Goal: Task Accomplishment & Management: Use online tool/utility

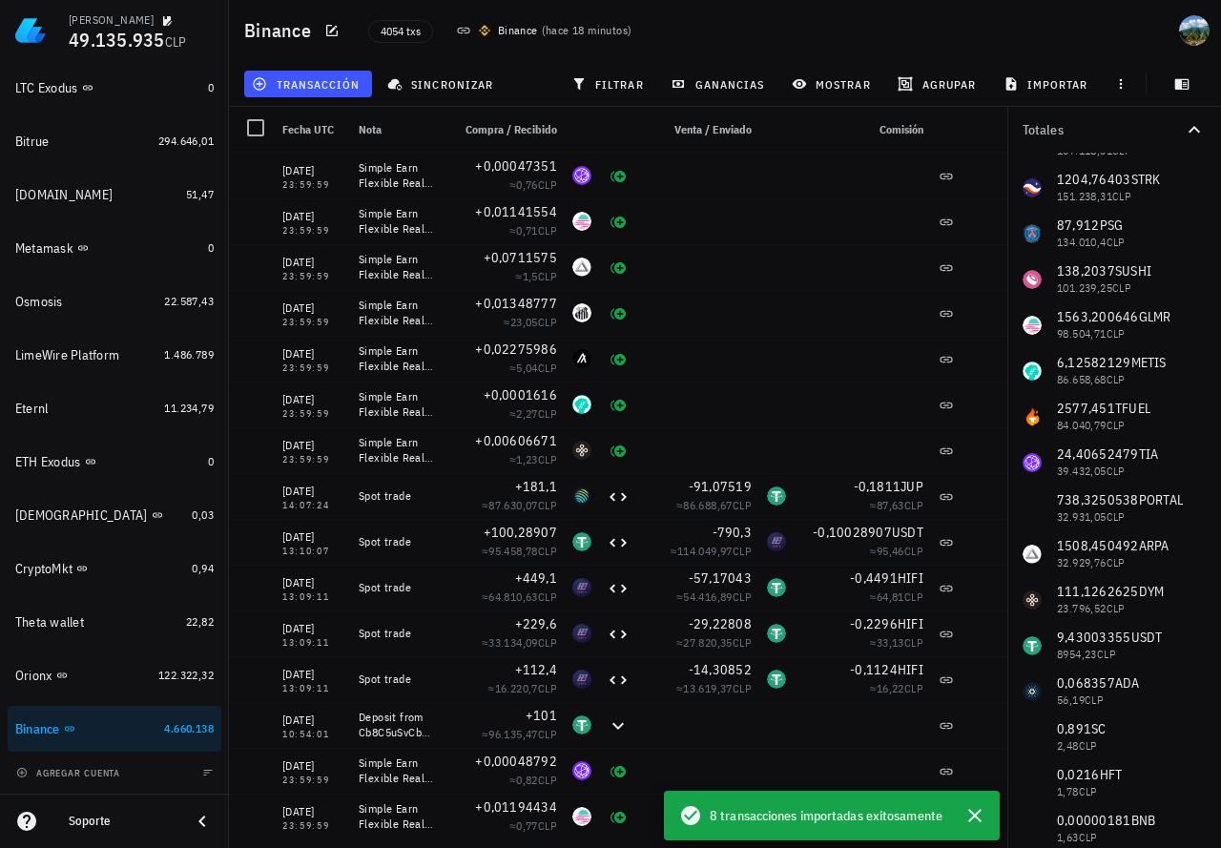
scroll to position [381, 0]
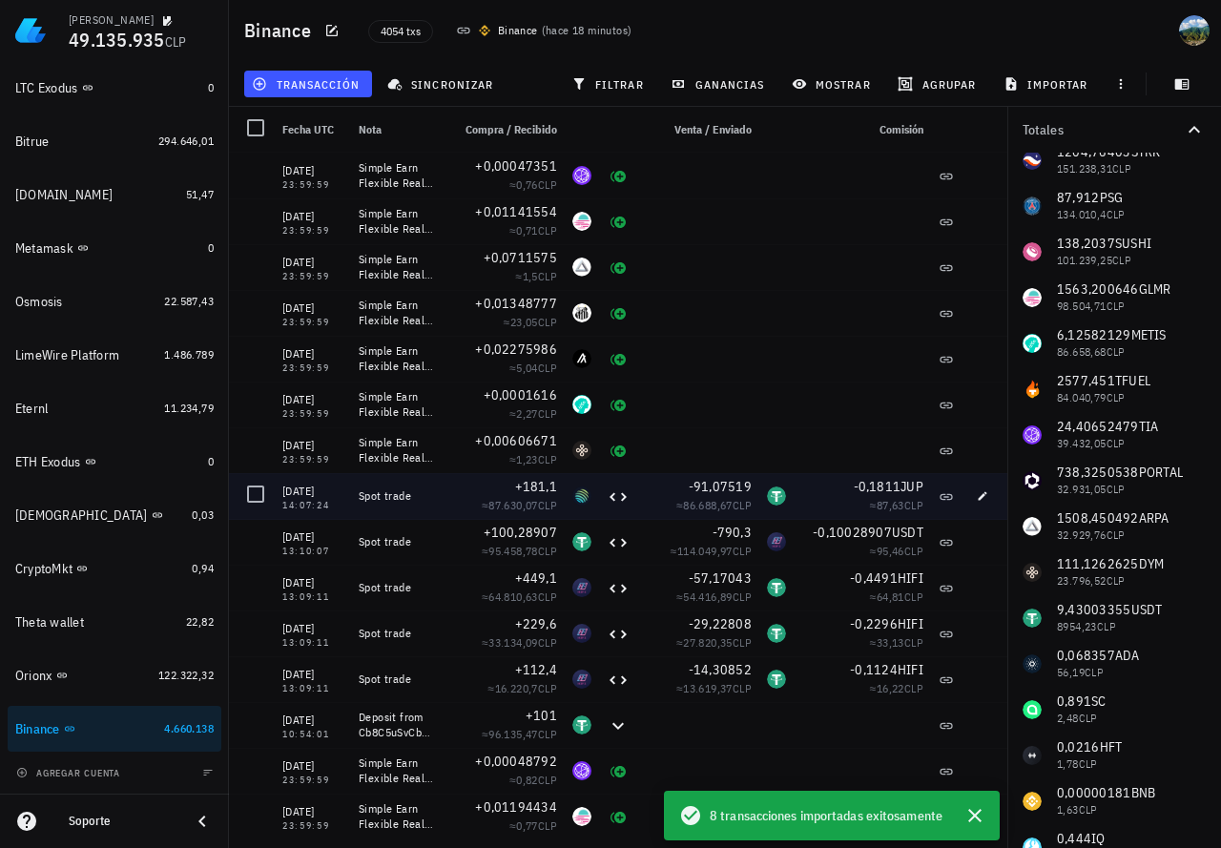
drag, startPoint x: 343, startPoint y: 491, endPoint x: 284, endPoint y: 492, distance: 59.1
click at [284, 492] on div "[DATE]" at bounding box center [312, 491] width 61 height 19
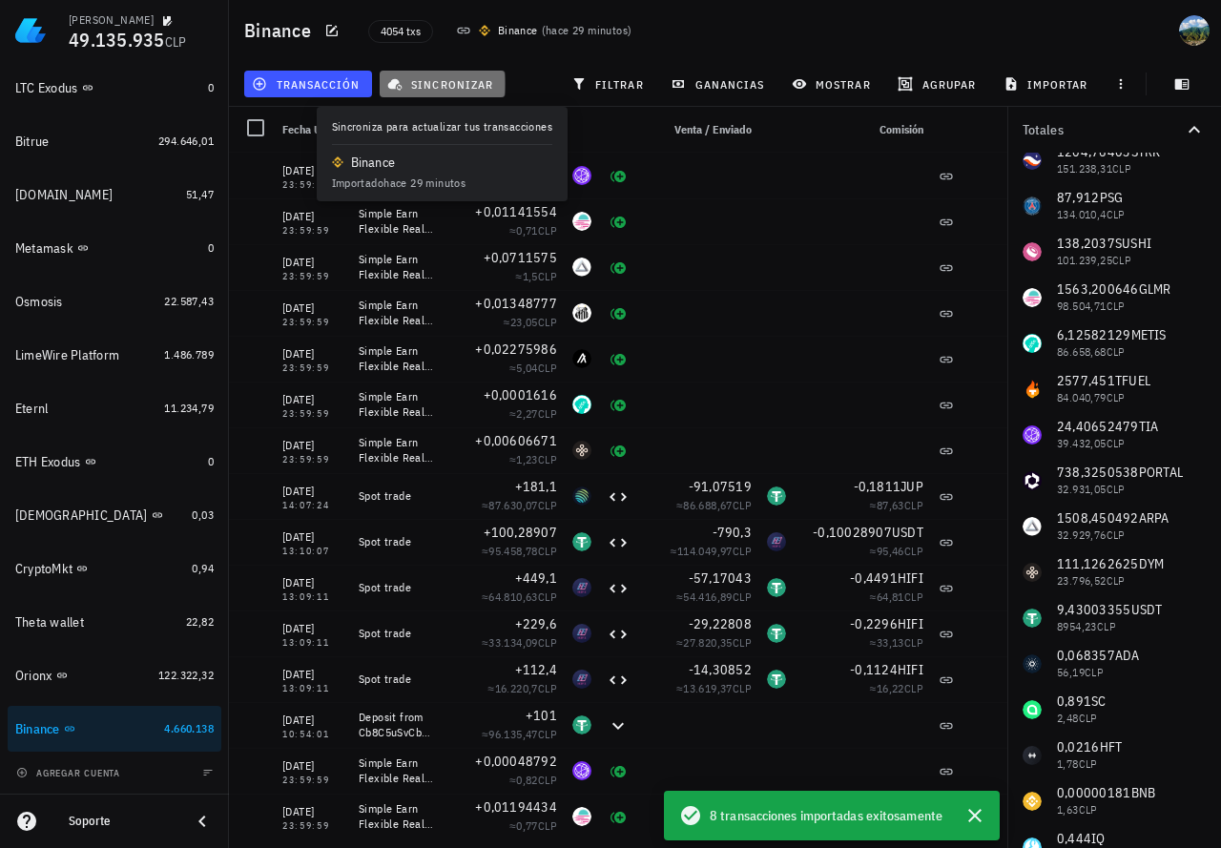
click at [431, 89] on span "sincronizar" at bounding box center [442, 83] width 102 height 15
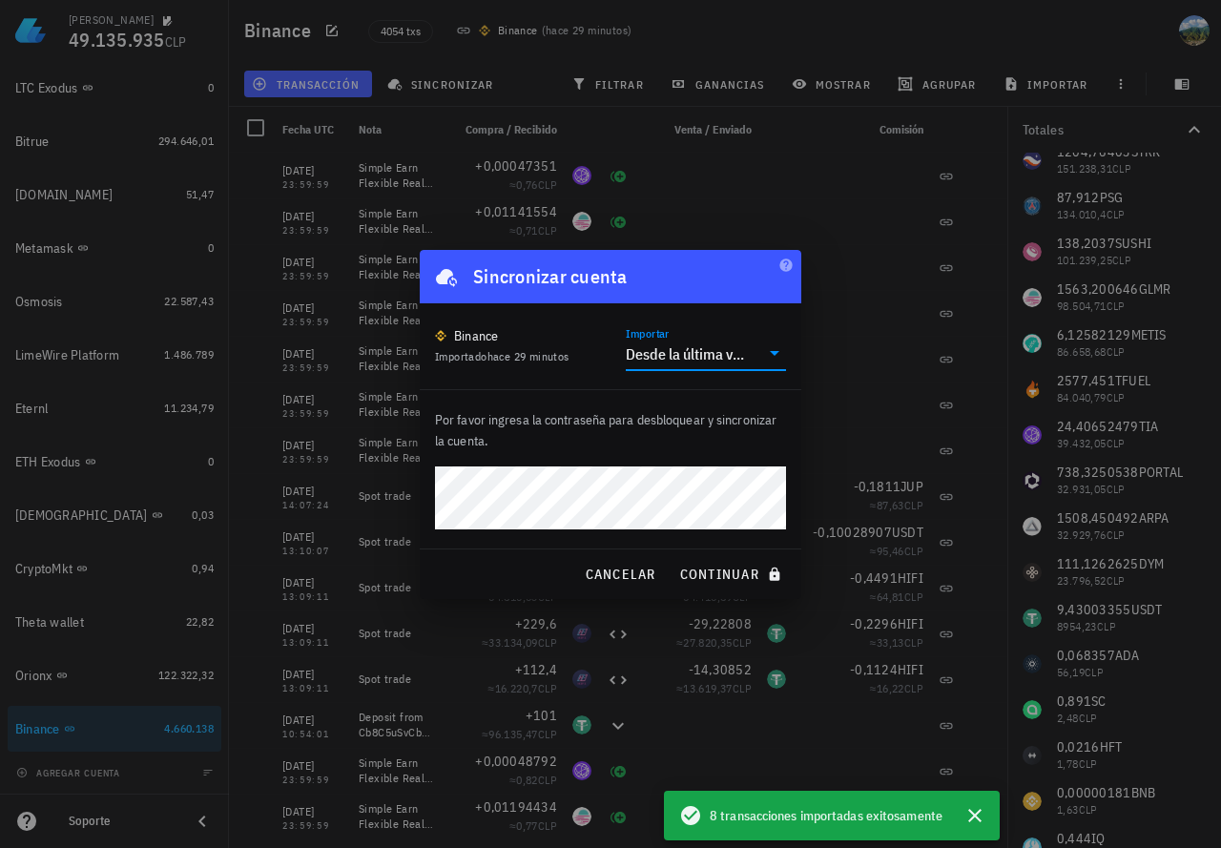
click at [751, 353] on input "Importar" at bounding box center [755, 354] width 10 height 31
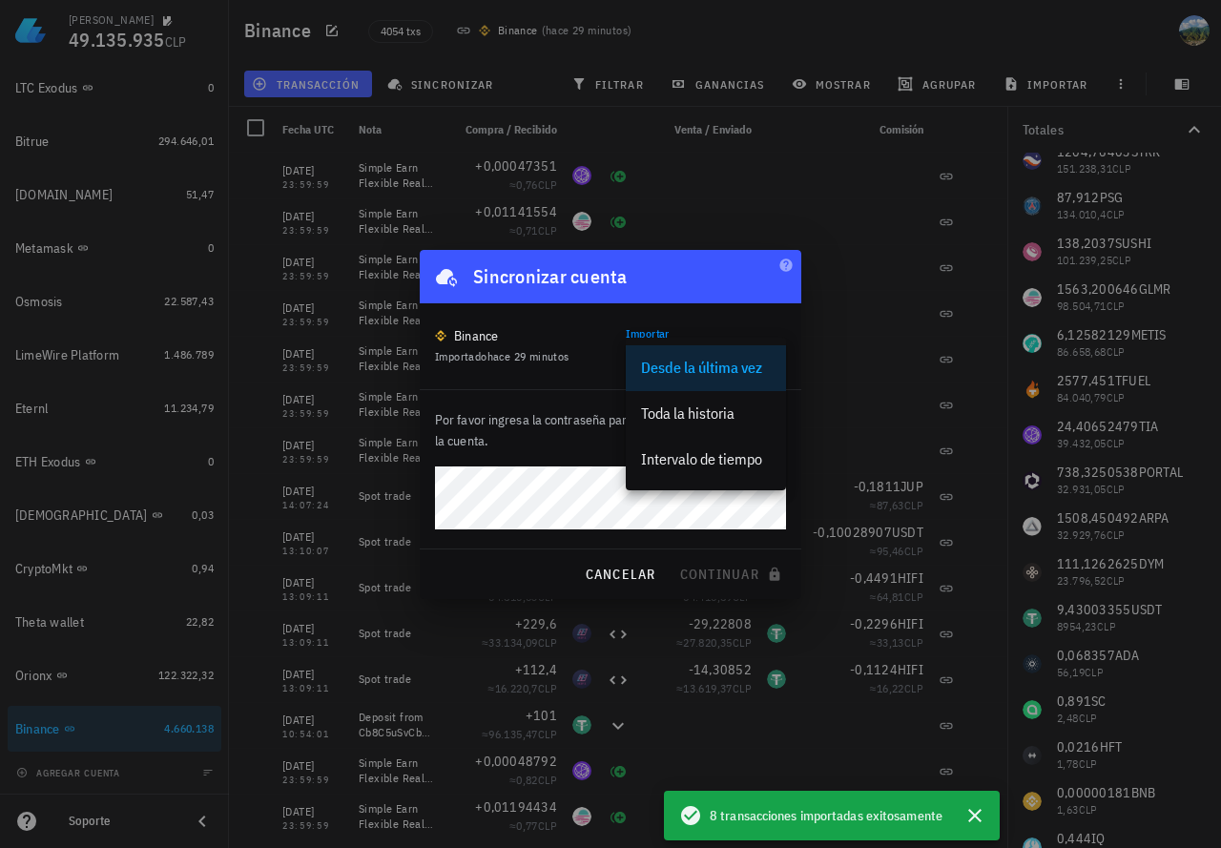
click at [718, 447] on div "Intervalo de tiempo" at bounding box center [706, 459] width 130 height 41
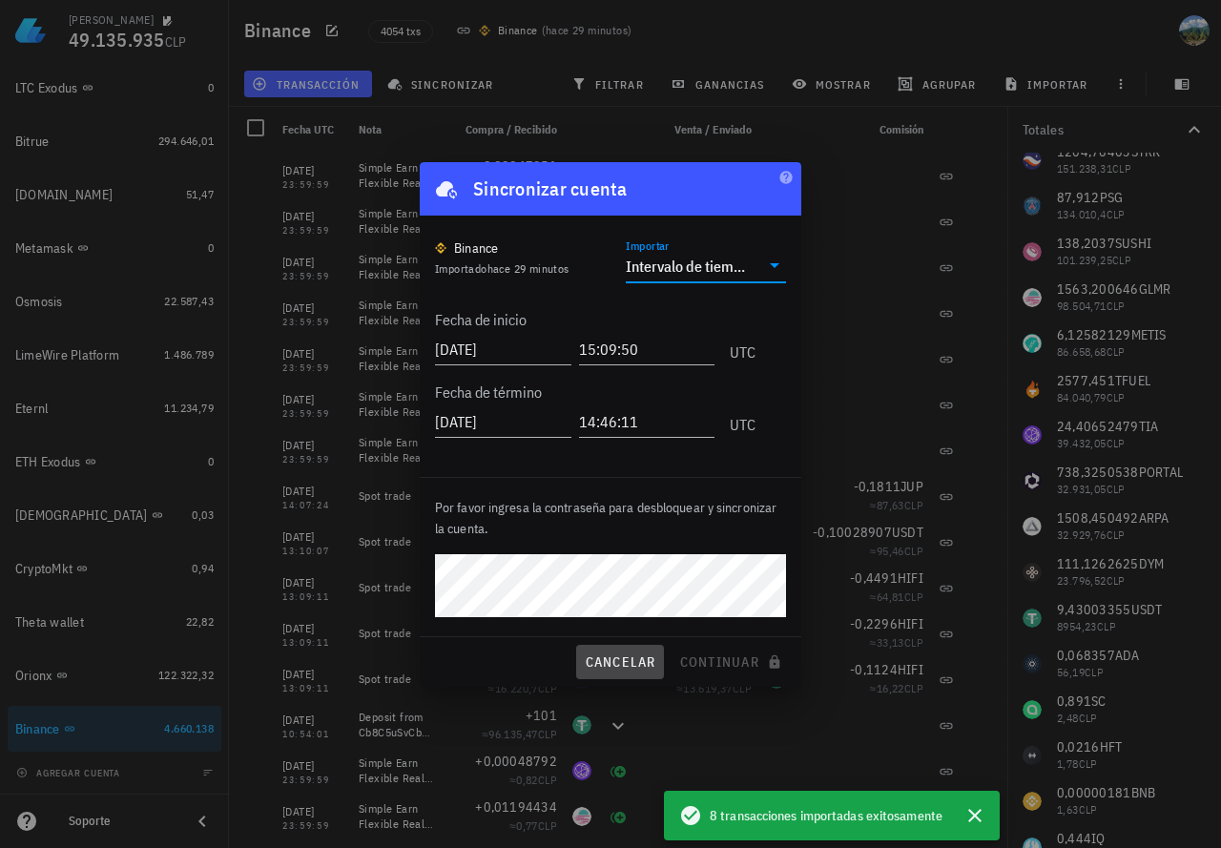
click at [641, 664] on span "cancelar" at bounding box center [620, 661] width 72 height 17
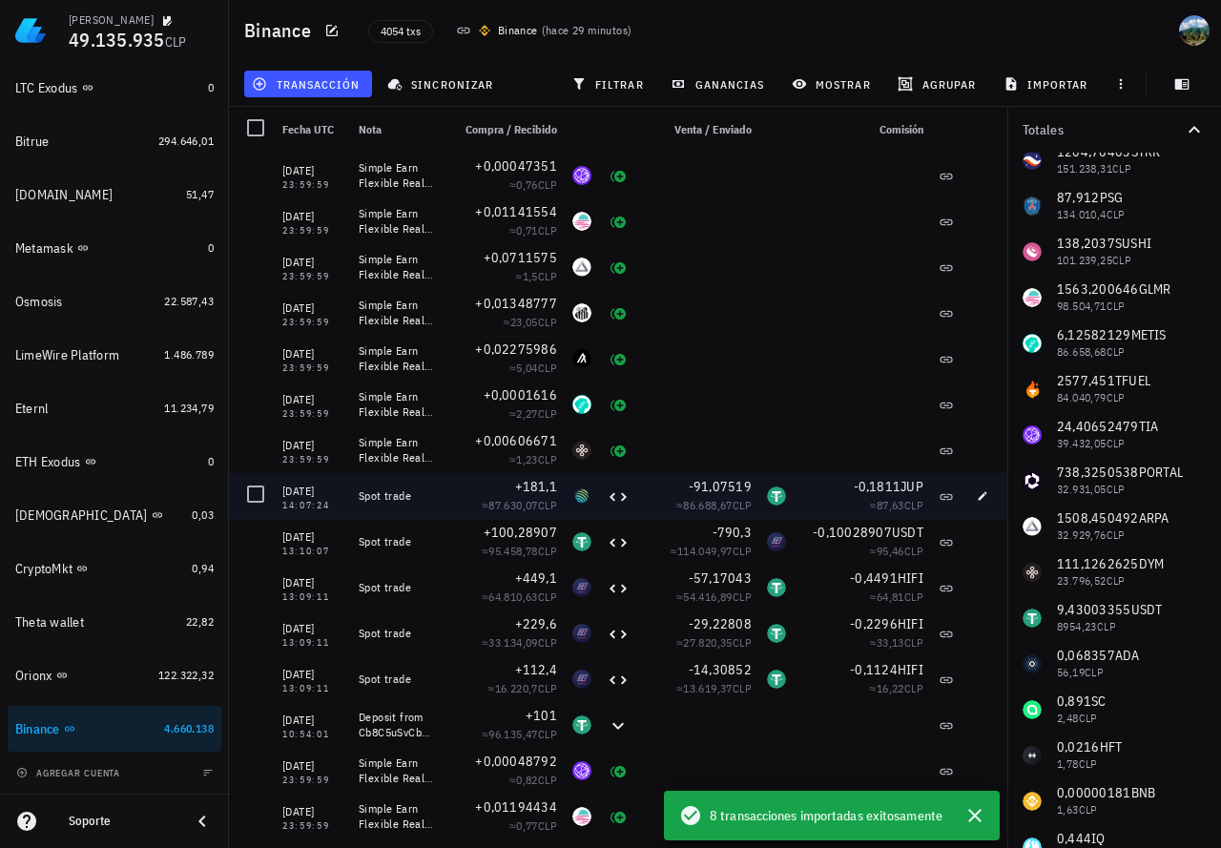
drag, startPoint x: 331, startPoint y: 506, endPoint x: 280, endPoint y: 506, distance: 50.5
click at [280, 506] on div "[DATE] 14:07:24" at bounding box center [313, 496] width 76 height 46
copy div "14:07:24"
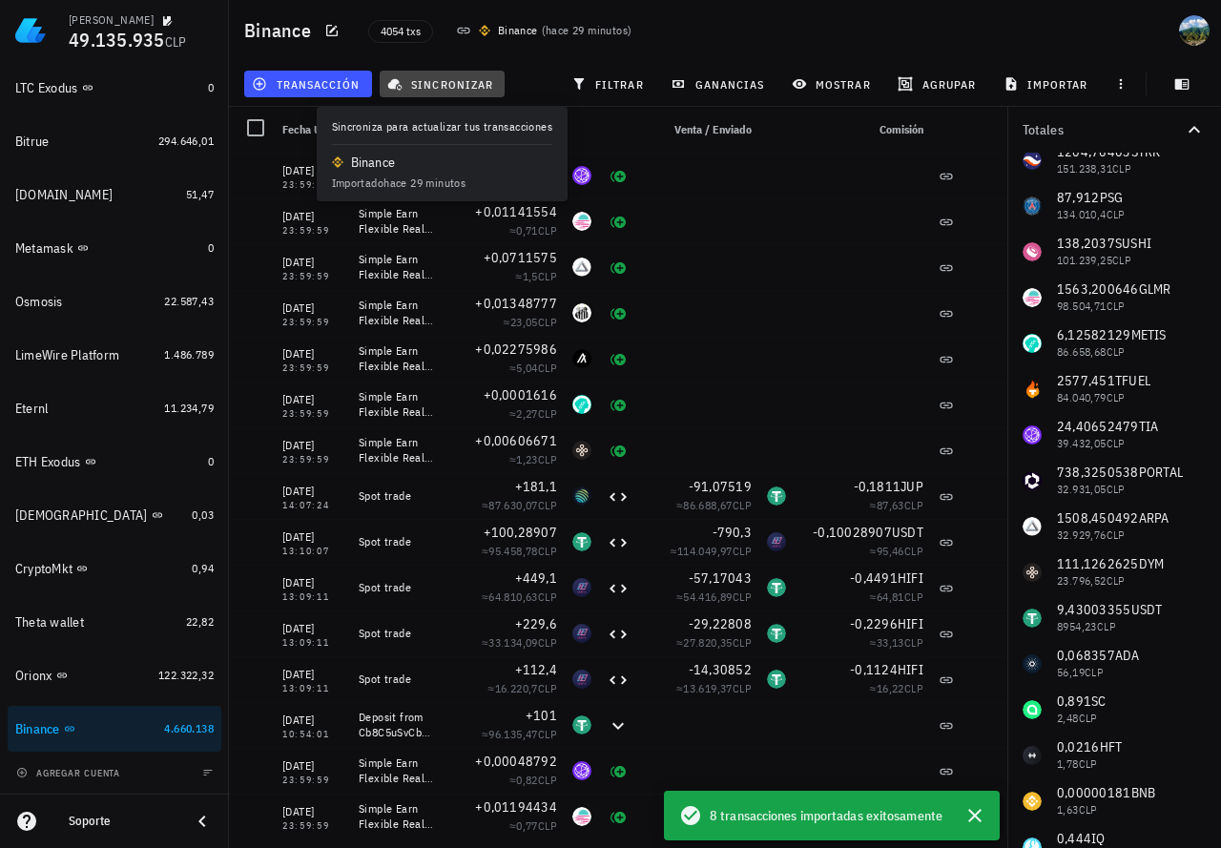
click at [477, 89] on span "sincronizar" at bounding box center [442, 83] width 102 height 15
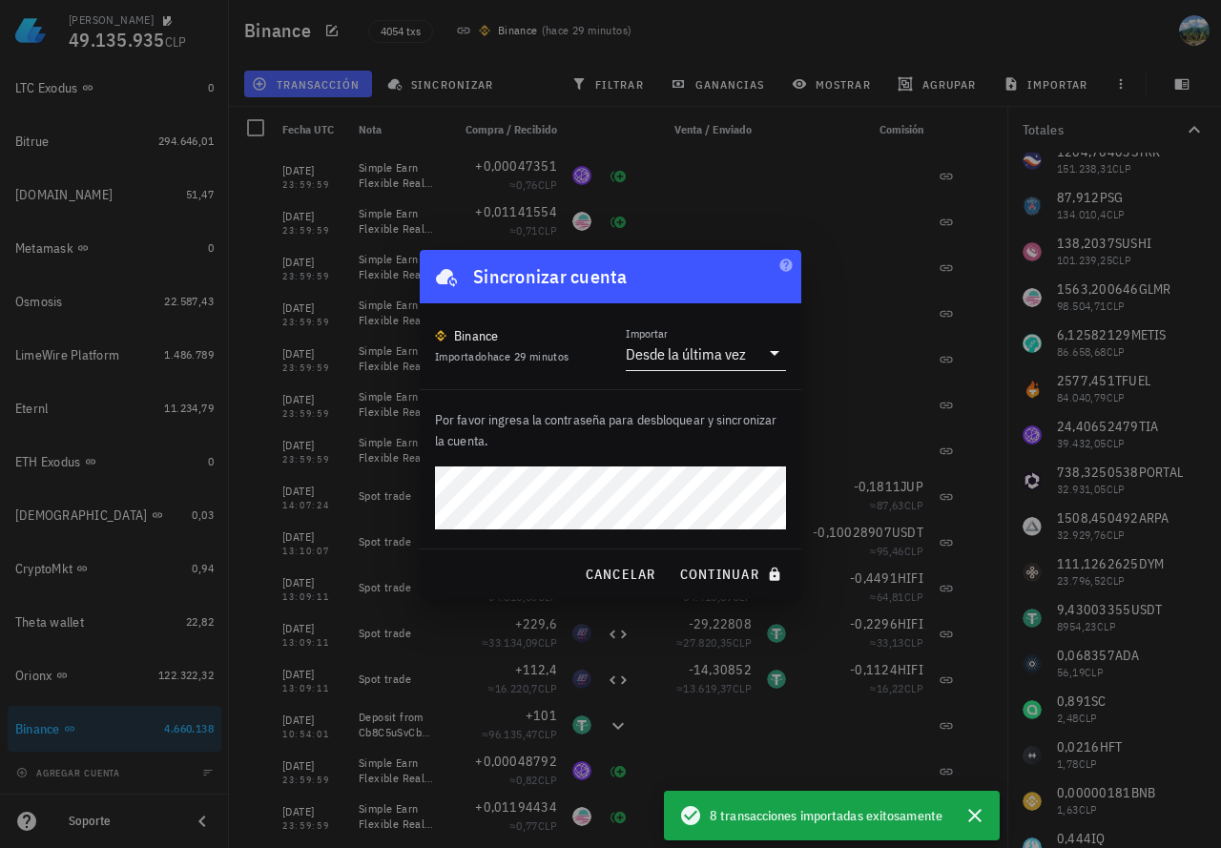
click at [696, 354] on div "Desde la última vez" at bounding box center [686, 353] width 120 height 19
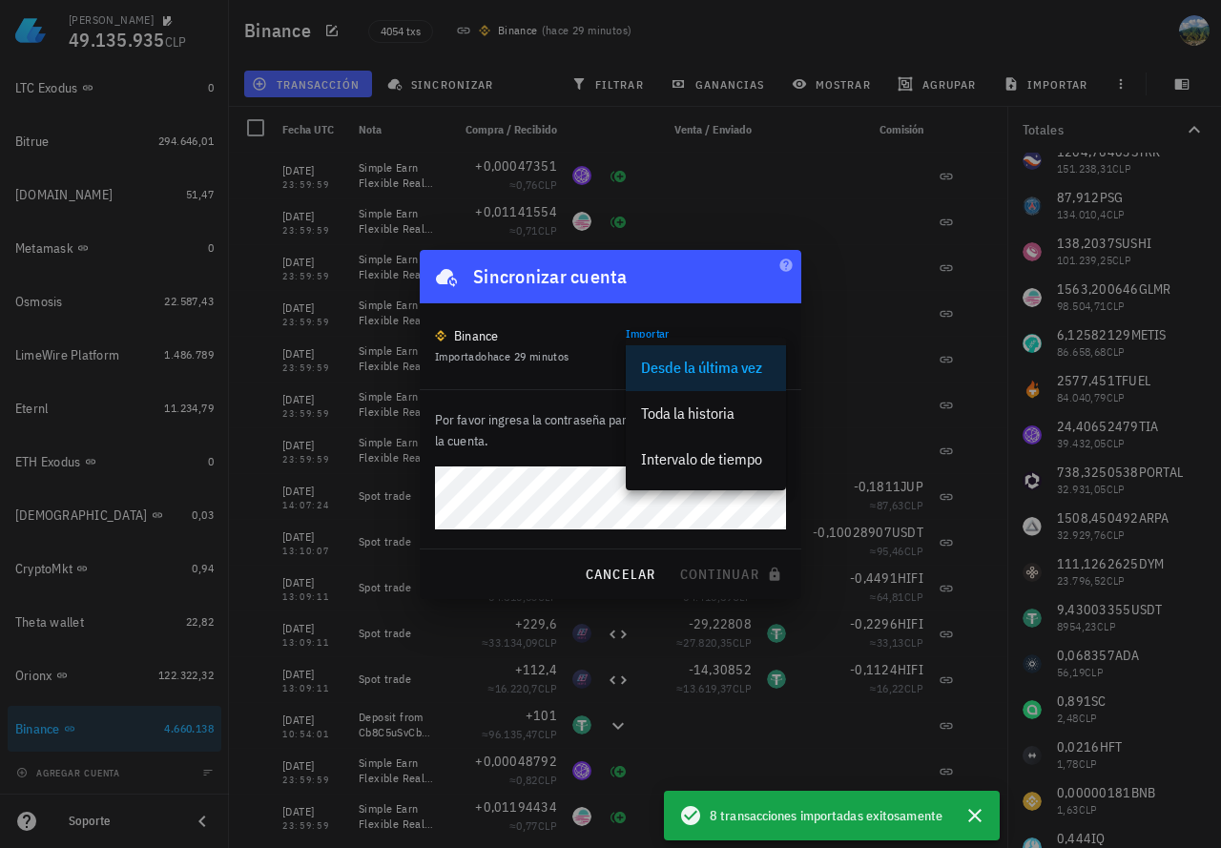
click at [701, 455] on div "Intervalo de tiempo" at bounding box center [706, 459] width 130 height 18
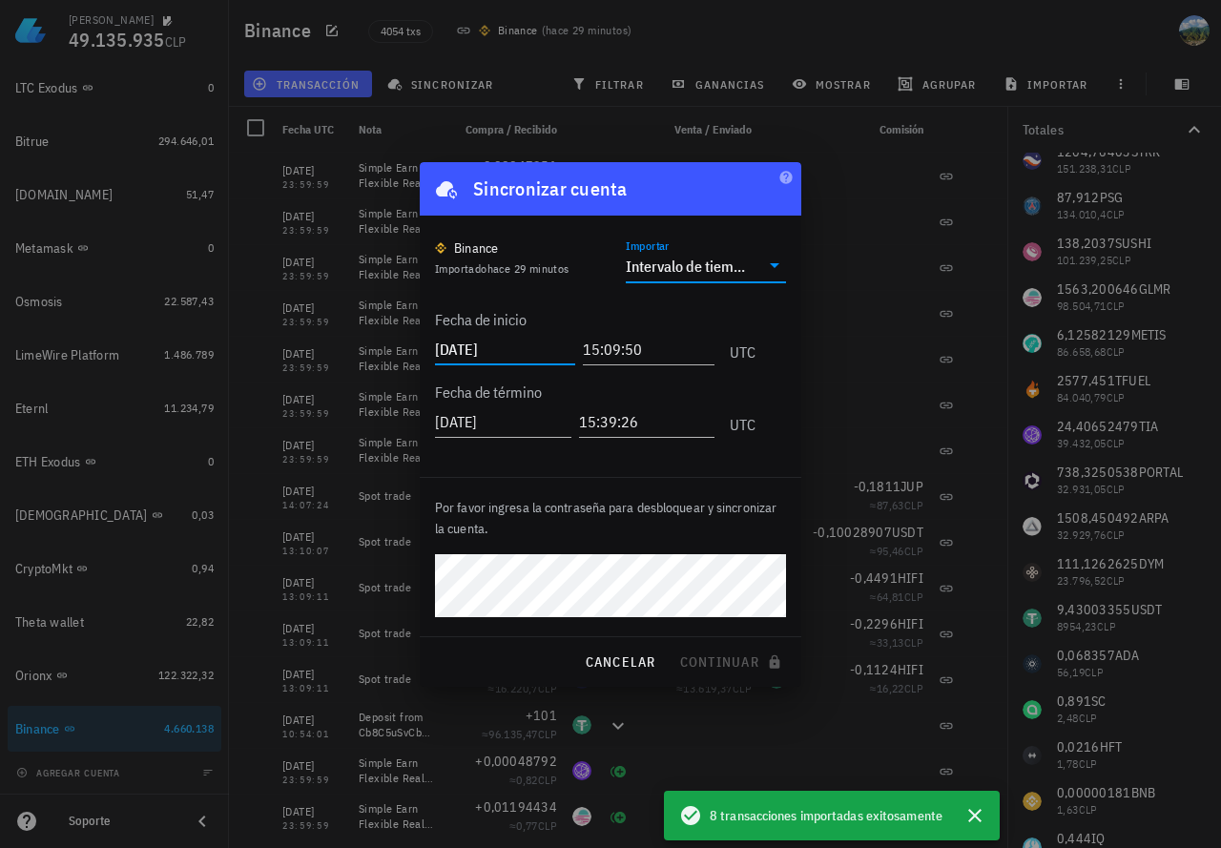
click at [523, 347] on input "[DATE]" at bounding box center [505, 349] width 140 height 31
type input "[DATE]"
click at [523, 422] on input "[DATE]" at bounding box center [505, 421] width 140 height 31
type input "[DATE]"
drag, startPoint x: 647, startPoint y: 354, endPoint x: 570, endPoint y: 344, distance: 76.9
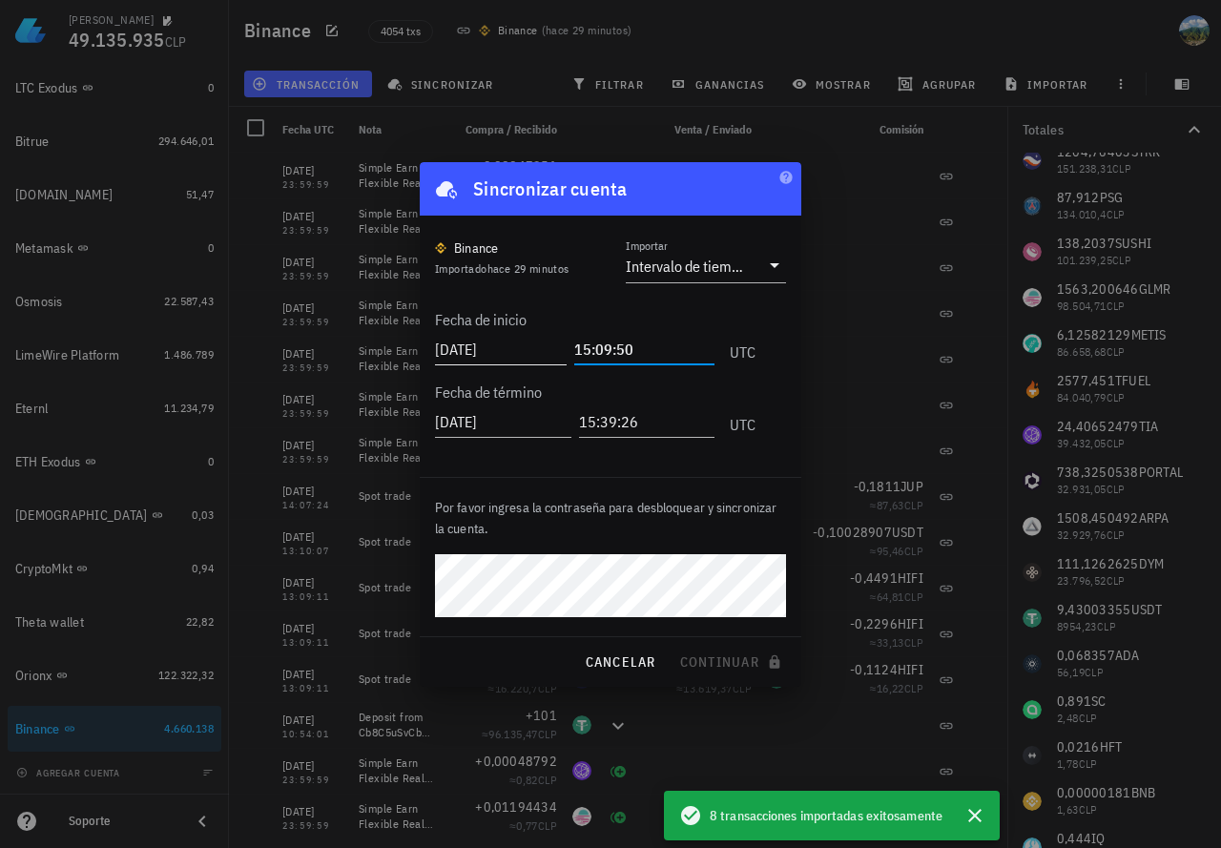
click at [570, 344] on div "[DATE] 15:09:50 UTC" at bounding box center [595, 344] width 320 height 51
paste input "4:07:24"
type input "14:07:25"
drag, startPoint x: 660, startPoint y: 429, endPoint x: 562, endPoint y: 417, distance: 99.0
click at [562, 417] on div "[DATE] 15:39:26 UTC" at bounding box center [595, 416] width 320 height 51
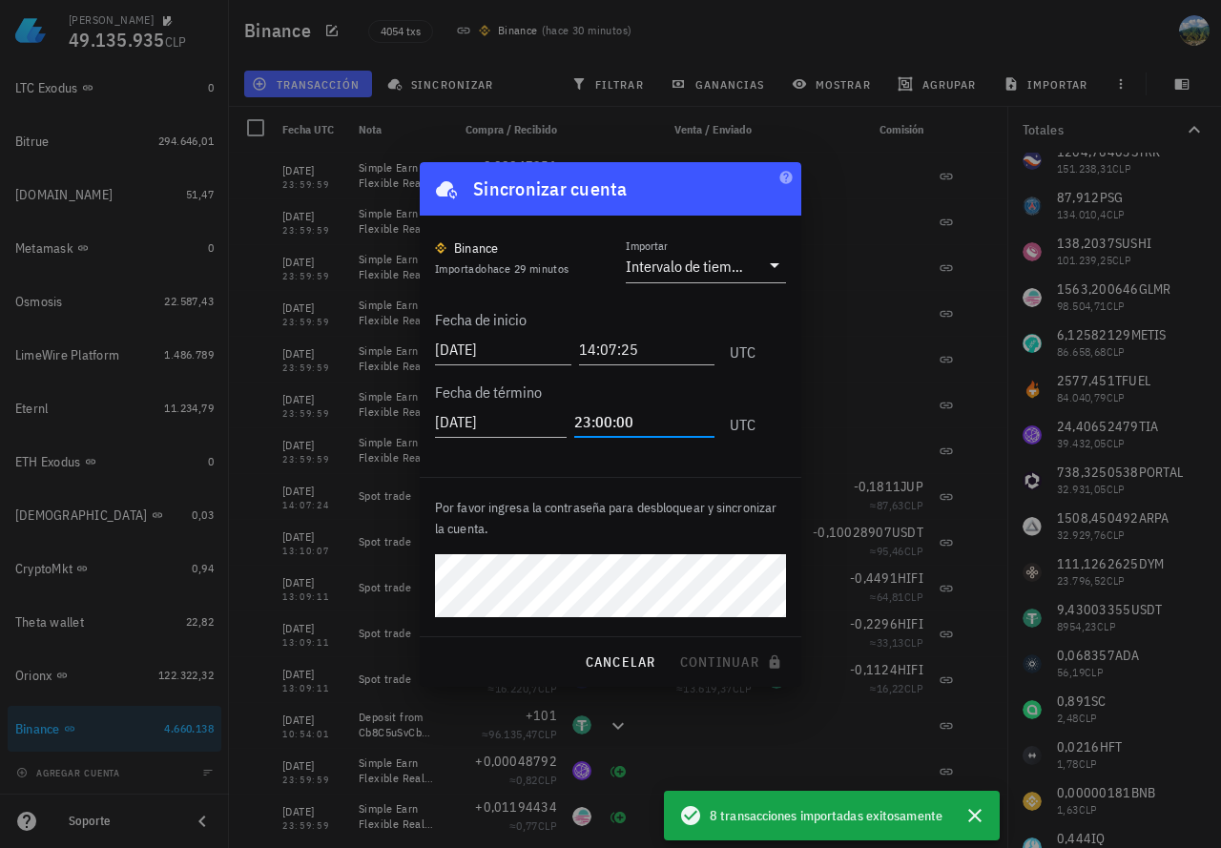
type input "23:00:00"
click at [671, 645] on button "continuar" at bounding box center [732, 662] width 122 height 34
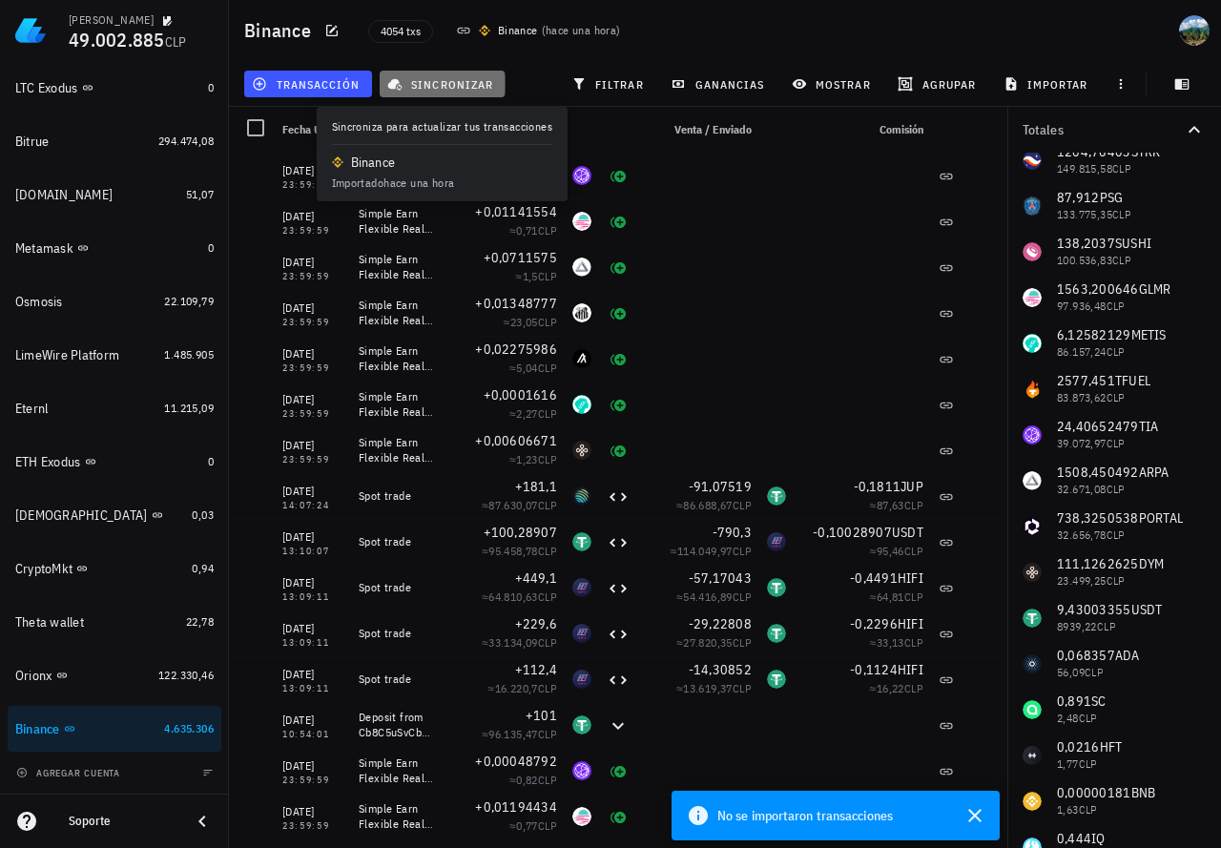
click at [477, 87] on span "sincronizar" at bounding box center [442, 83] width 102 height 15
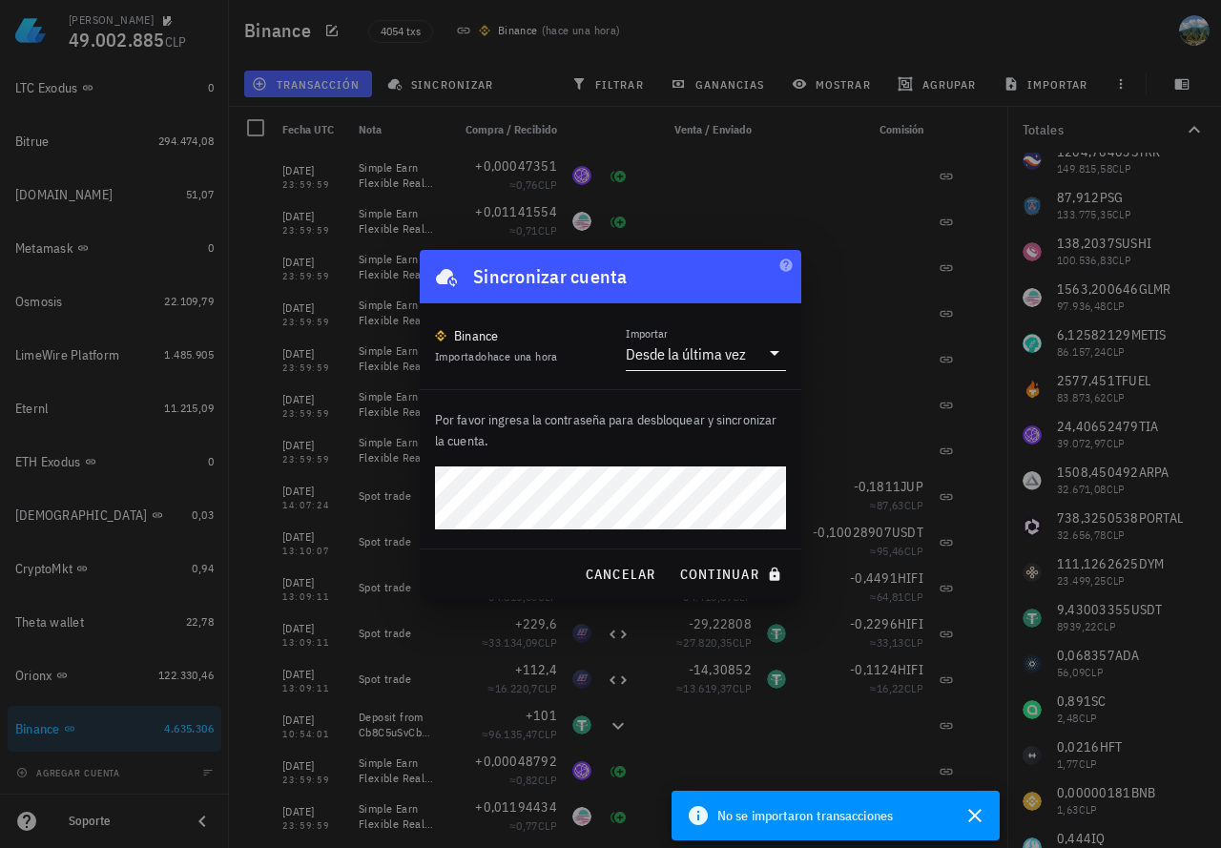
click at [736, 360] on div "Desde la última vez" at bounding box center [686, 353] width 120 height 19
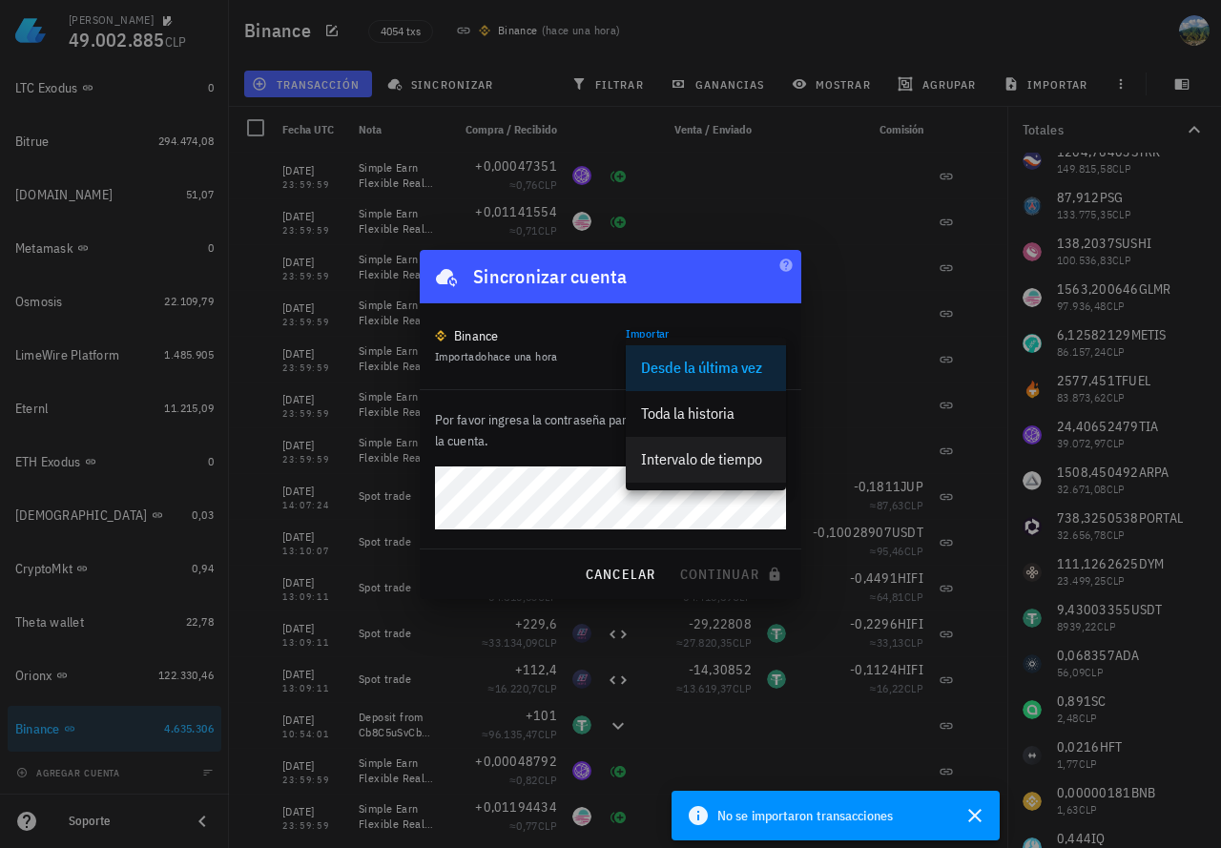
click at [691, 460] on div "Intervalo de tiempo" at bounding box center [706, 459] width 130 height 18
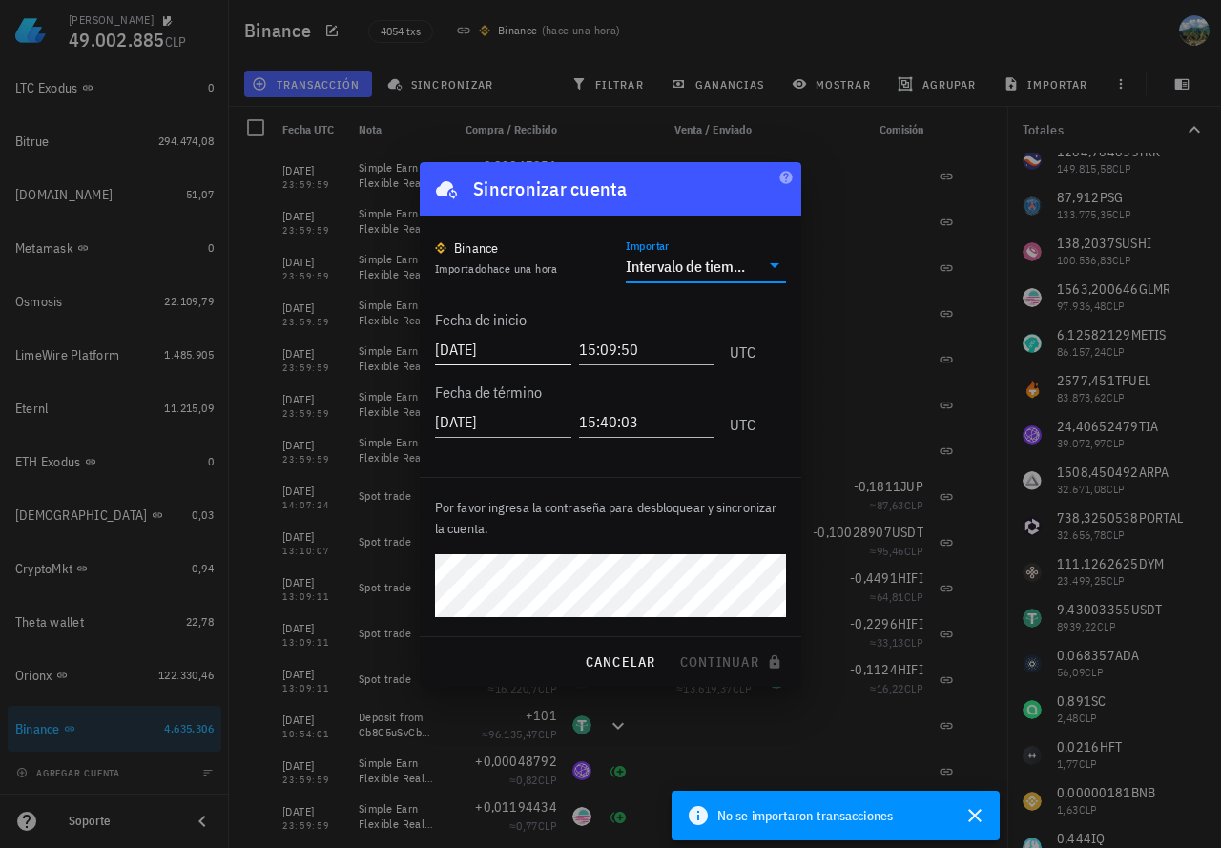
click at [541, 346] on input "[DATE]" at bounding box center [503, 349] width 136 height 31
type input "[DATE]"
click at [549, 427] on input "[DATE]" at bounding box center [503, 421] width 136 height 31
type input "[DATE]"
drag, startPoint x: 644, startPoint y: 349, endPoint x: 564, endPoint y: 347, distance: 80.1
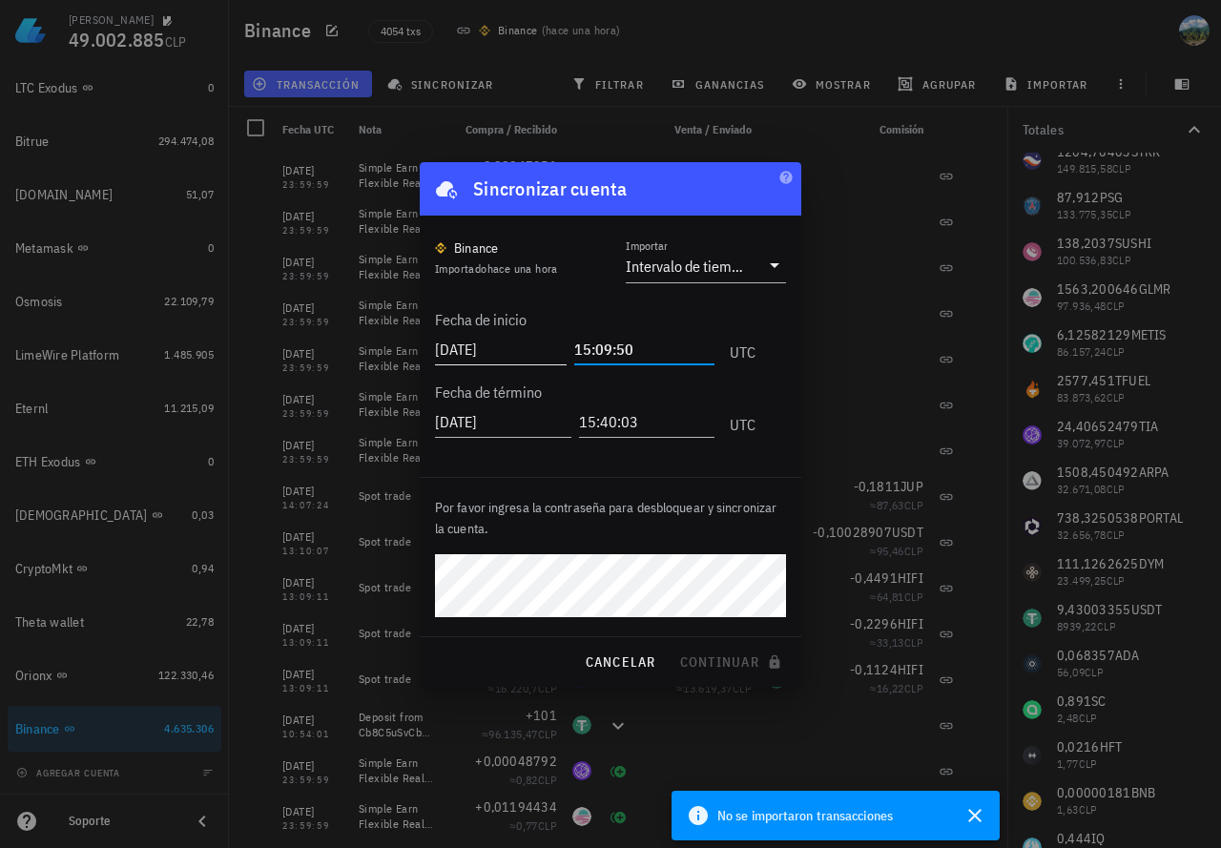
click at [564, 347] on div "[DATE] 15:09:50 UTC" at bounding box center [595, 344] width 320 height 51
type input "00:00:00"
drag, startPoint x: 670, startPoint y: 425, endPoint x: 563, endPoint y: 417, distance: 108.1
click at [563, 417] on div "[DATE] 15:40:03 UTC" at bounding box center [595, 416] width 320 height 51
type input "23:00:00"
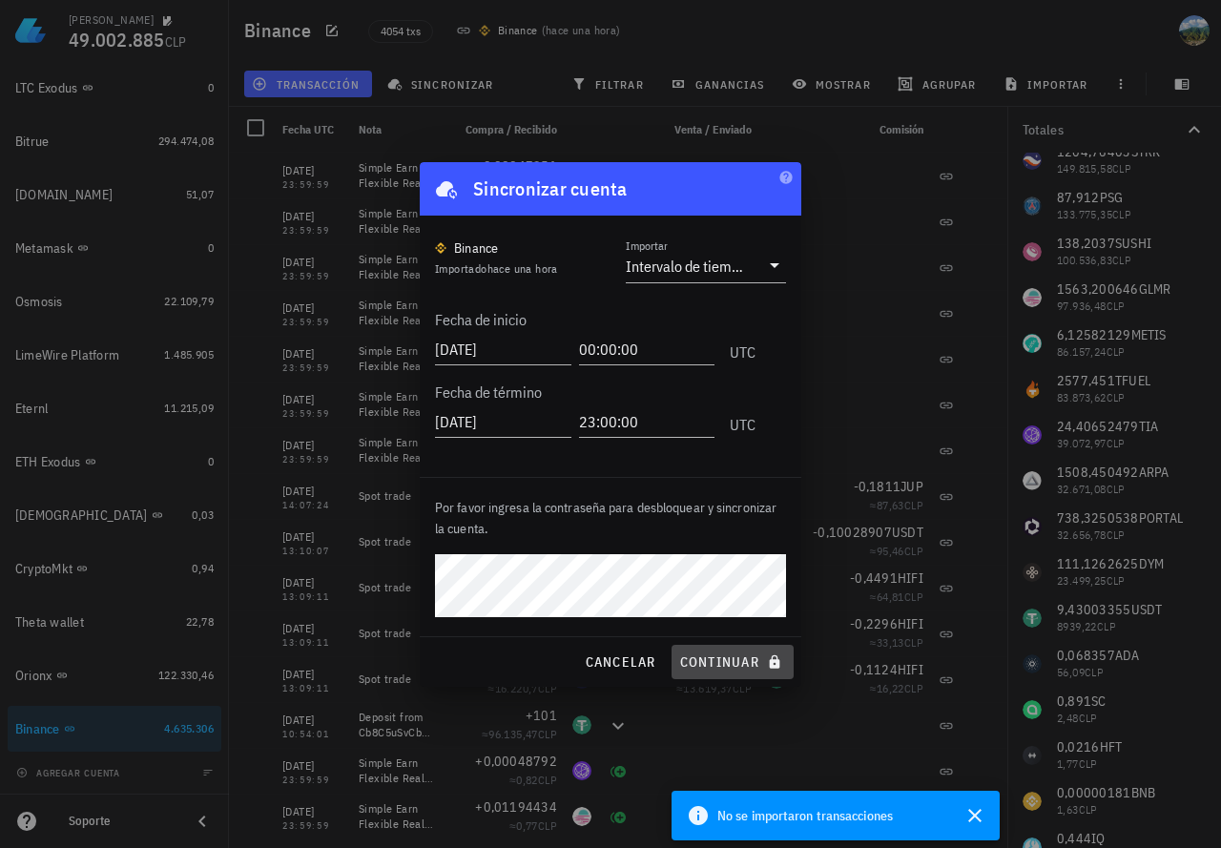
click at [705, 659] on span "continuar" at bounding box center [732, 661] width 107 height 17
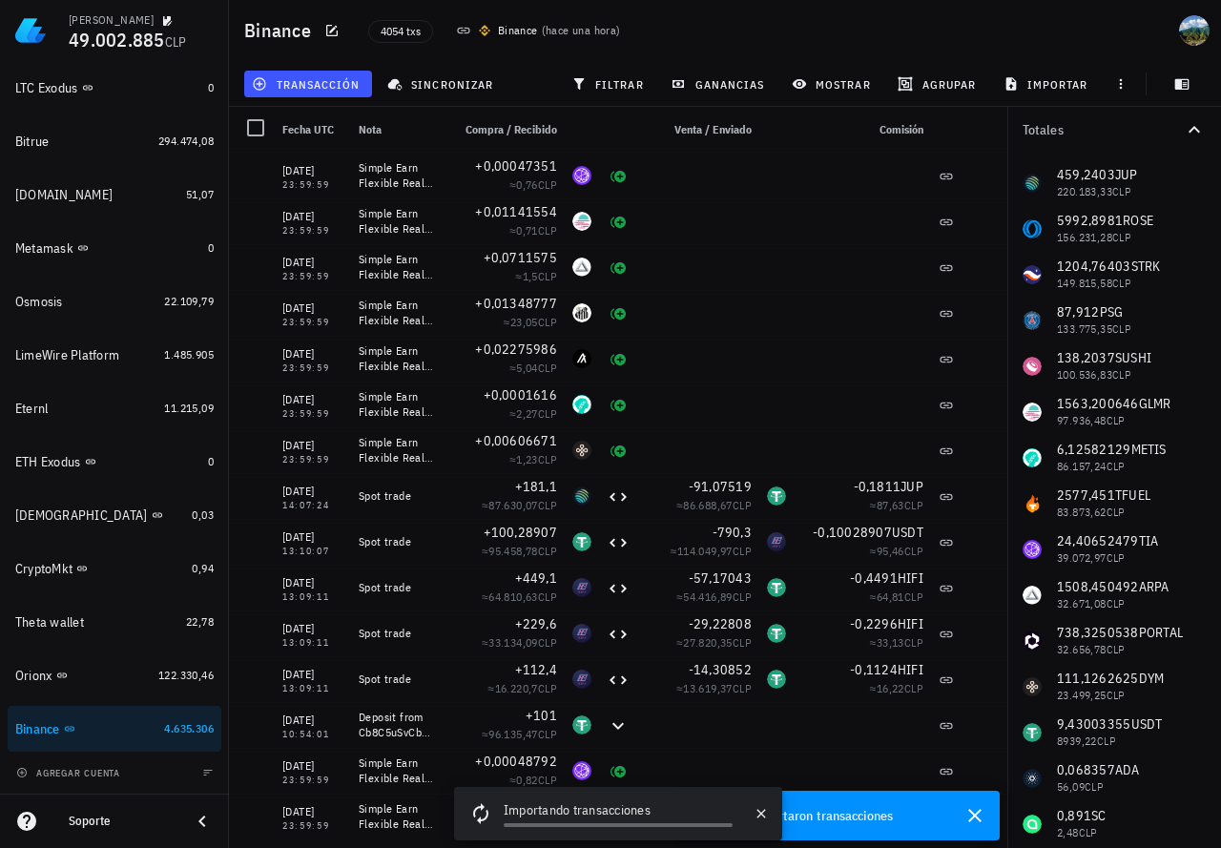
scroll to position [286, 0]
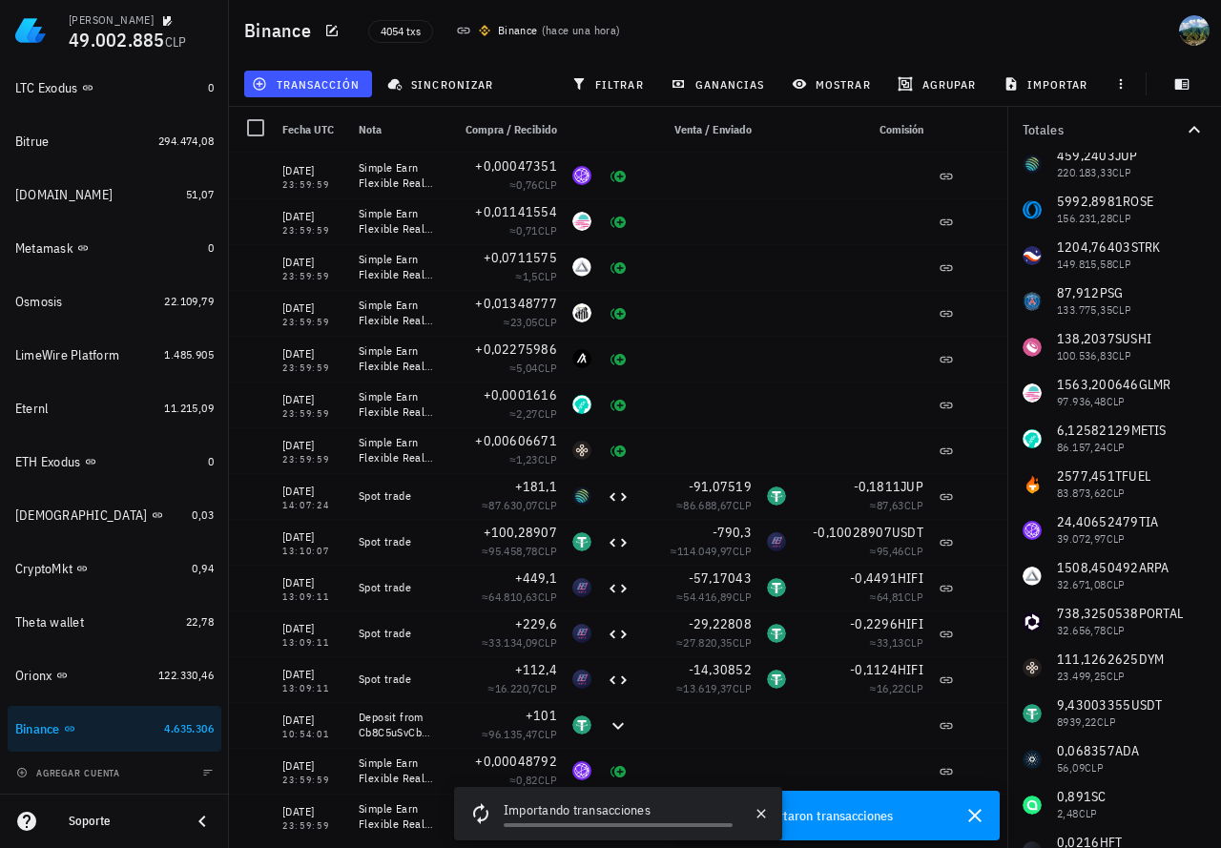
click at [197, 827] on icon at bounding box center [202, 821] width 23 height 23
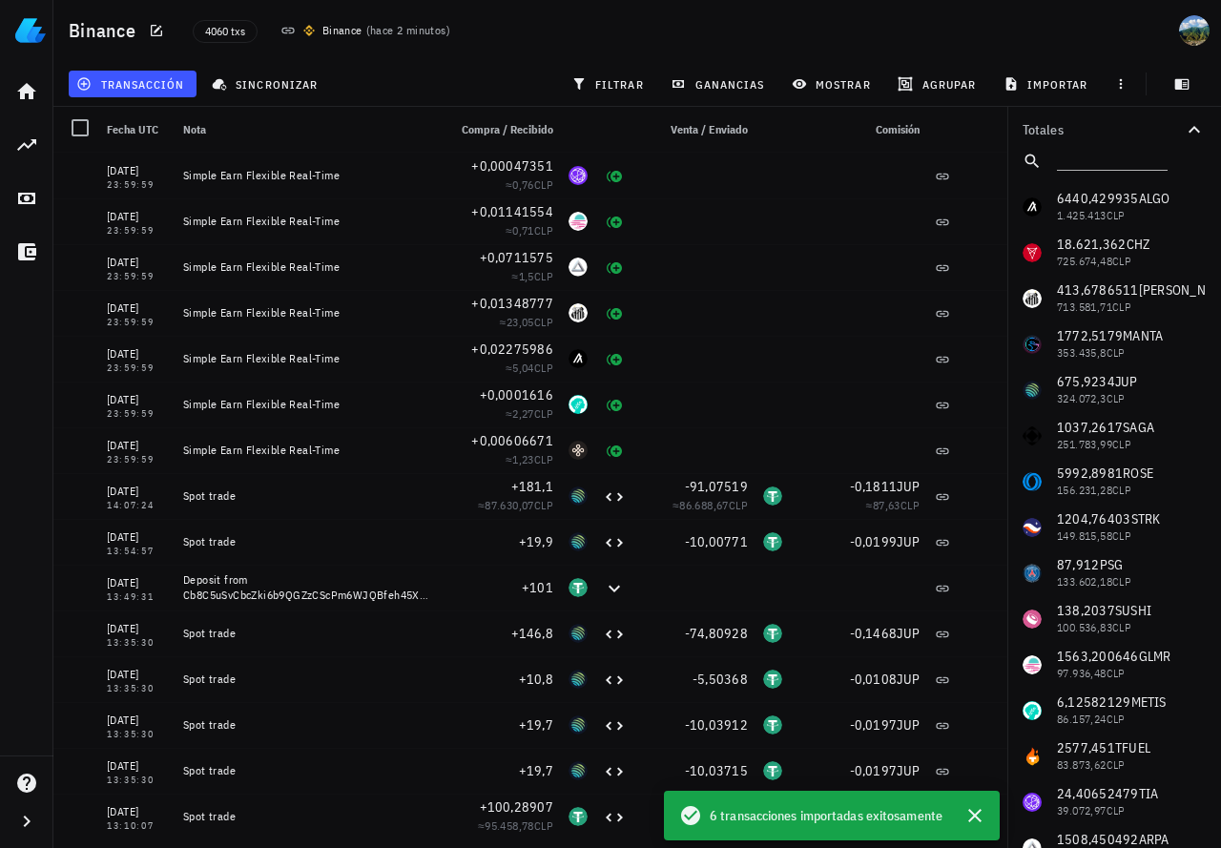
scroll to position [0, 0]
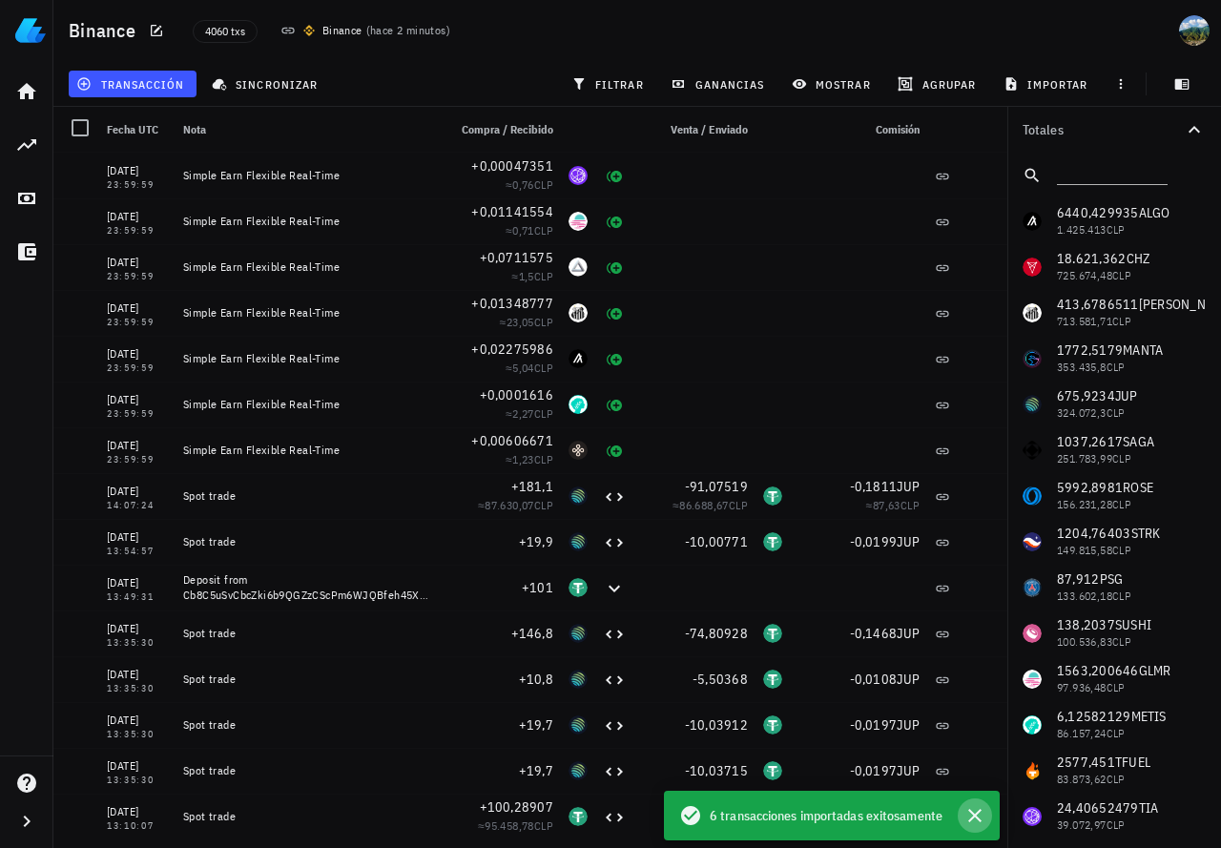
click at [970, 820] on icon "button" at bounding box center [974, 815] width 13 height 13
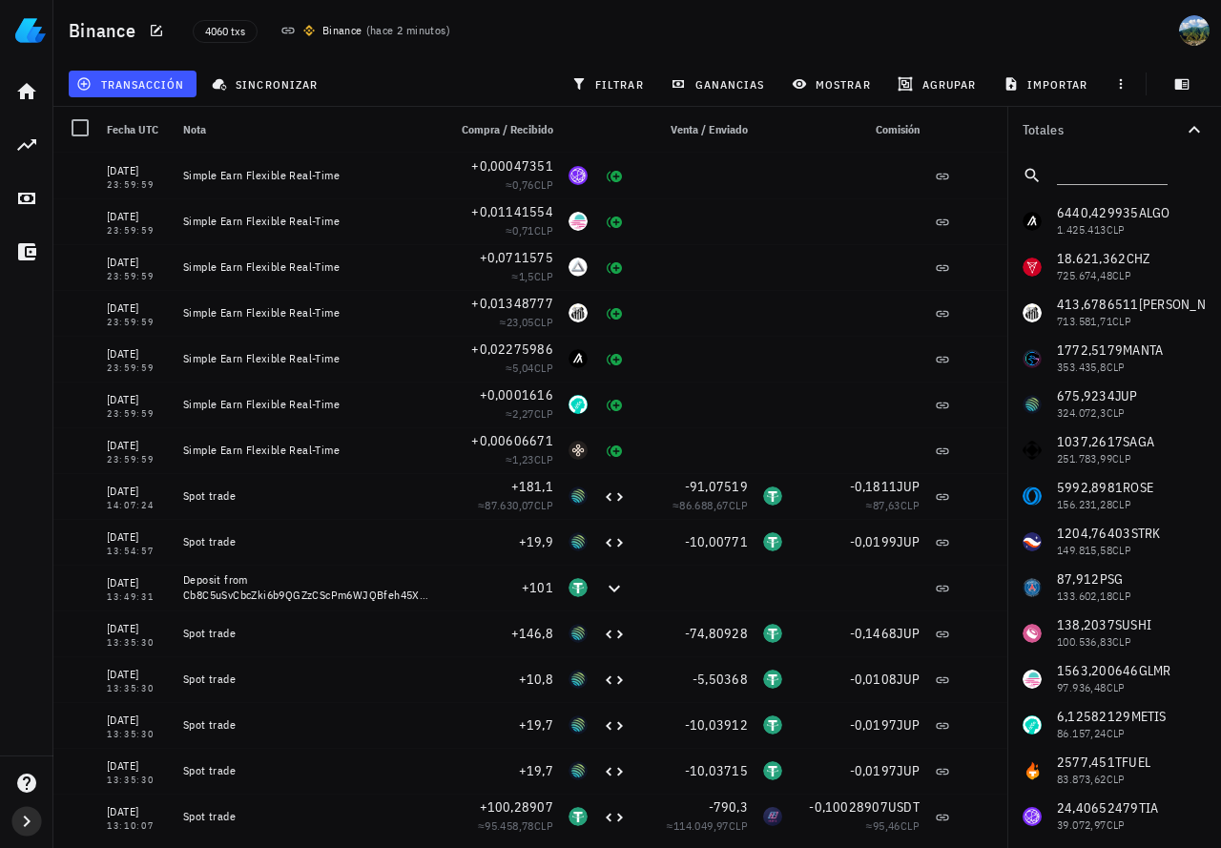
click at [20, 825] on icon "button" at bounding box center [26, 821] width 23 height 23
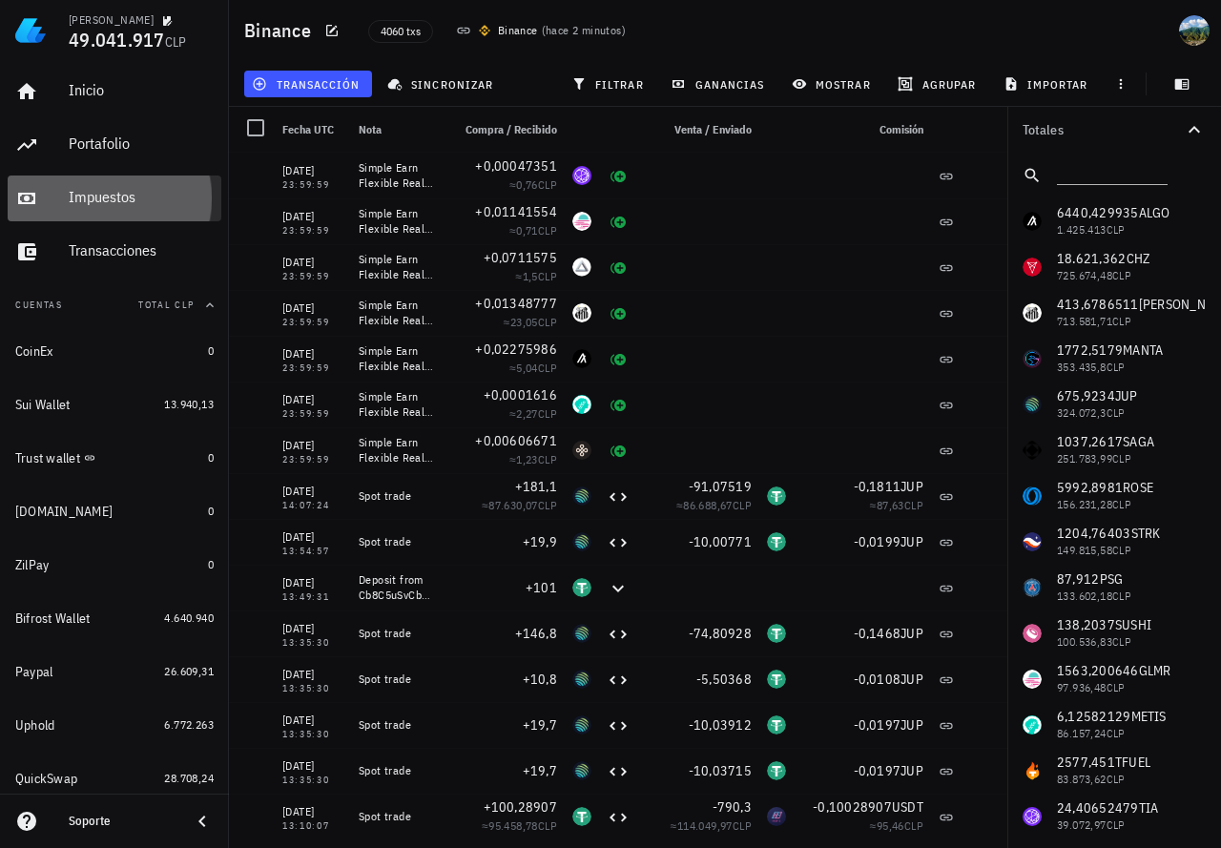
click at [72, 196] on div "Impuestos" at bounding box center [141, 197] width 145 height 18
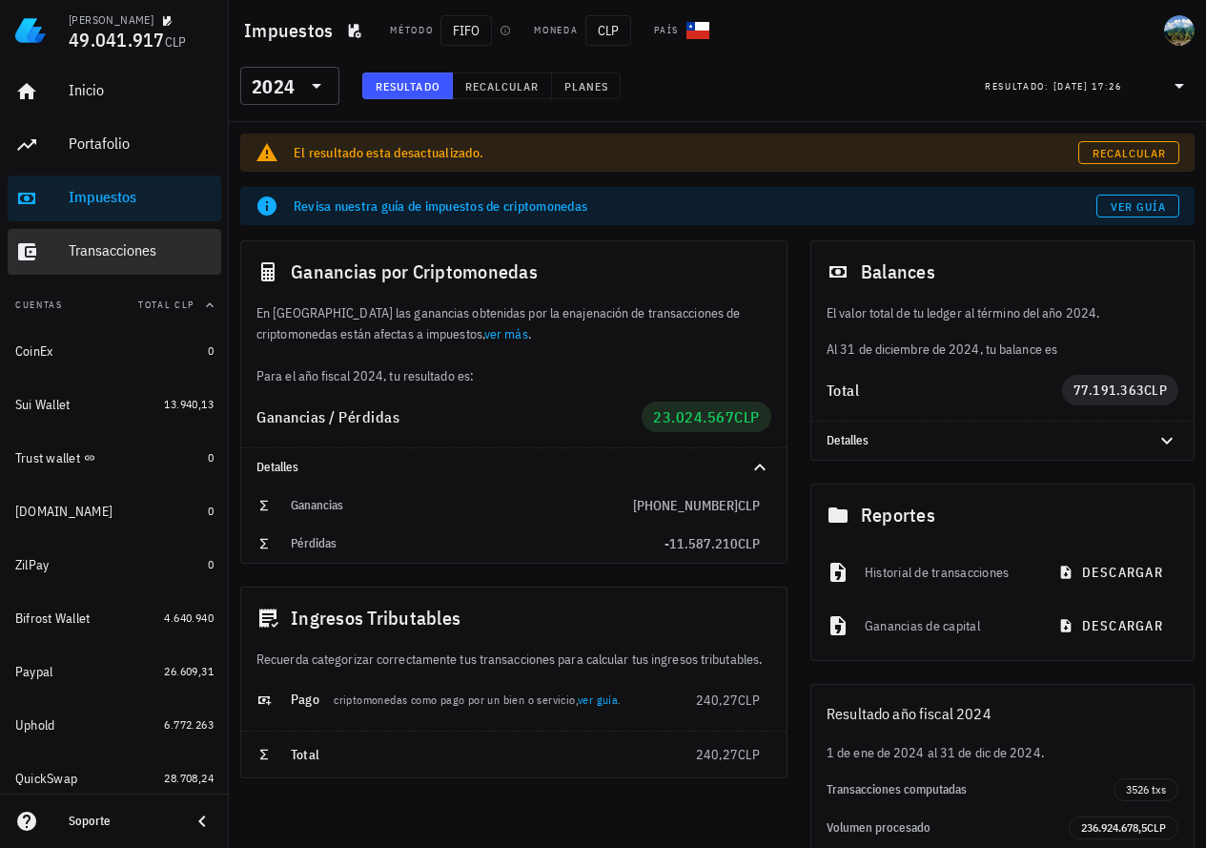
click at [68, 248] on link "Transacciones" at bounding box center [115, 252] width 214 height 46
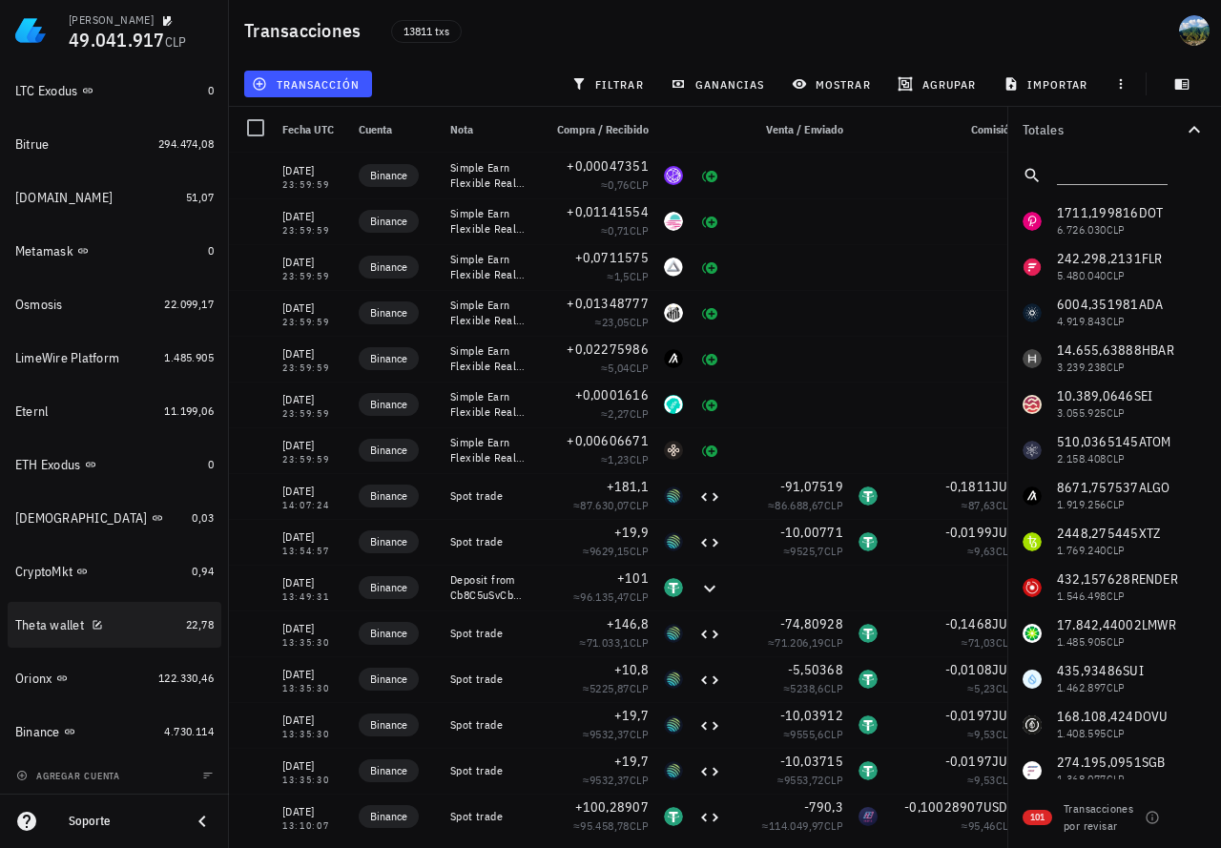
scroll to position [1385, 0]
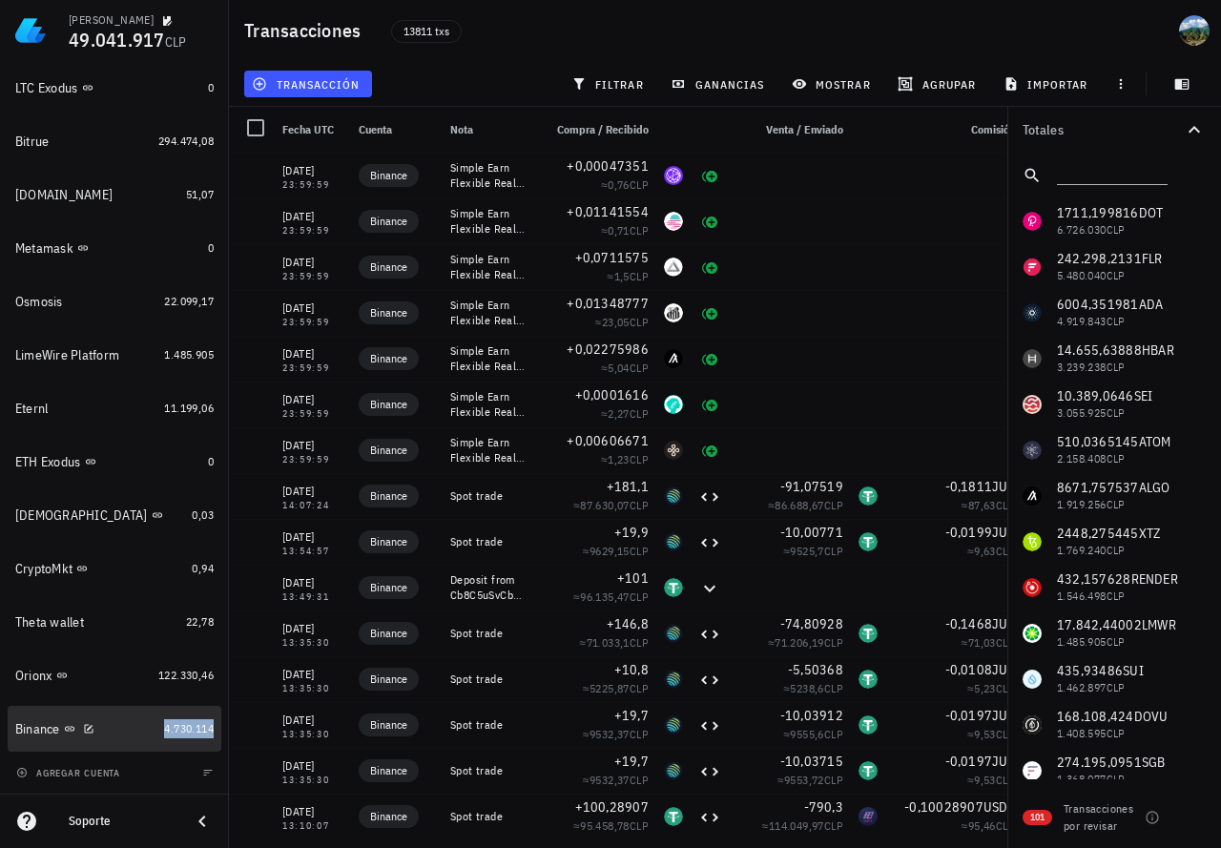
drag, startPoint x: 173, startPoint y: 727, endPoint x: 286, endPoint y: 456, distance: 293.7
click at [173, 727] on span "4.730.114" at bounding box center [189, 728] width 50 height 14
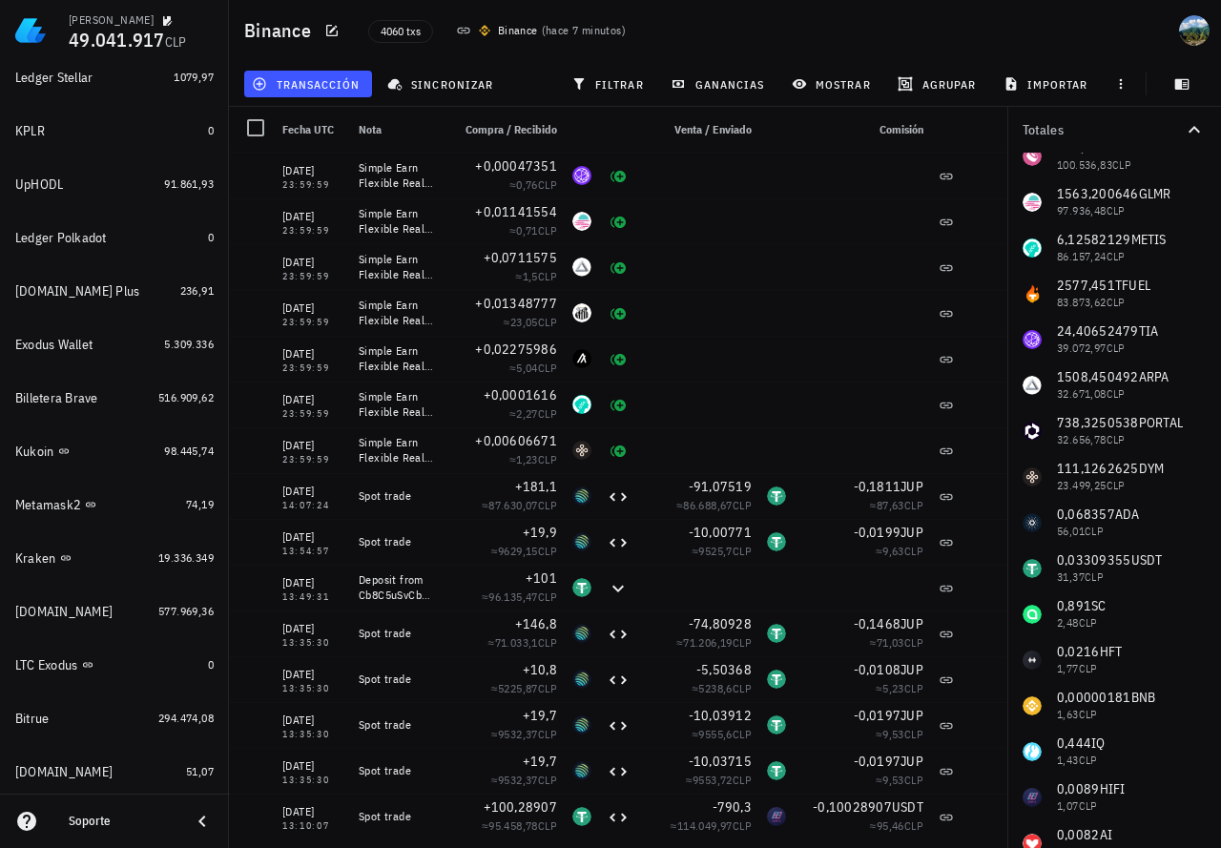
scroll to position [792, 0]
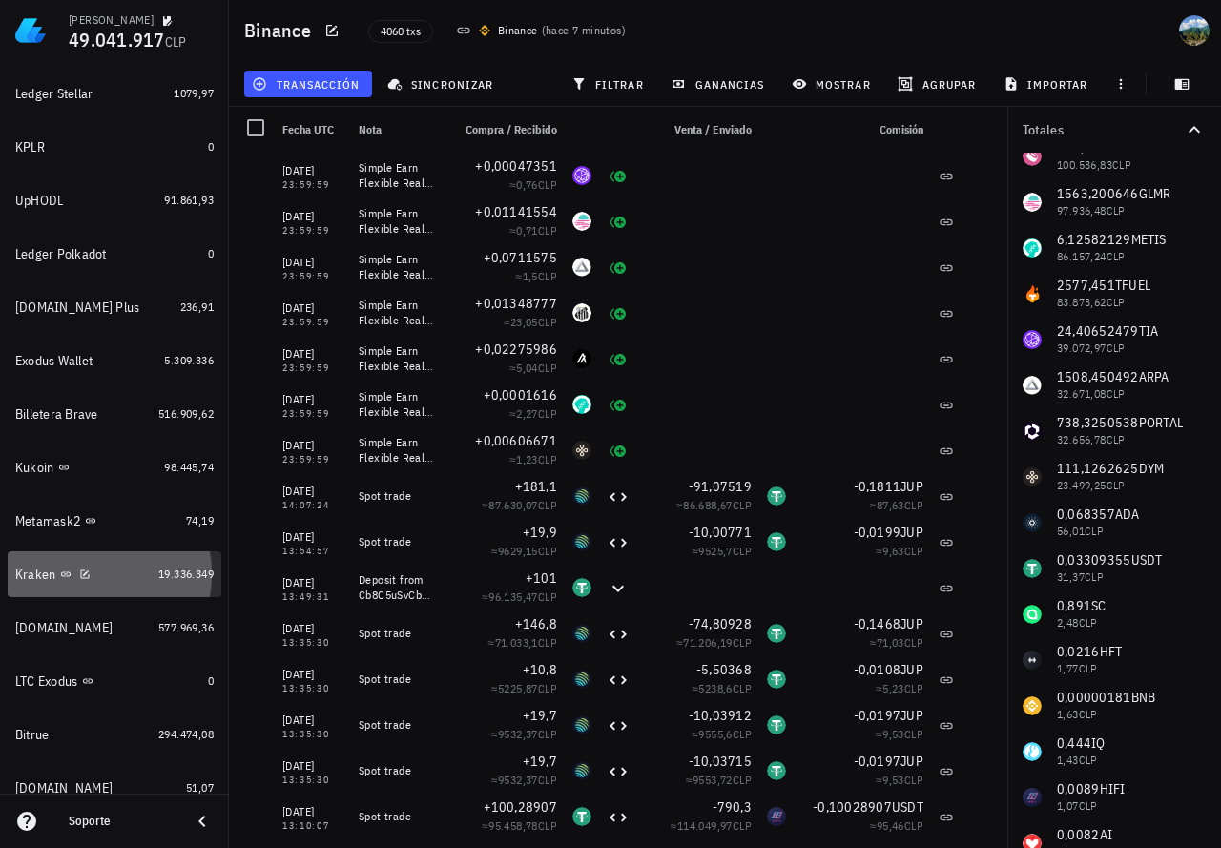
click at [168, 566] on div "19.336.349" at bounding box center [185, 574] width 55 height 19
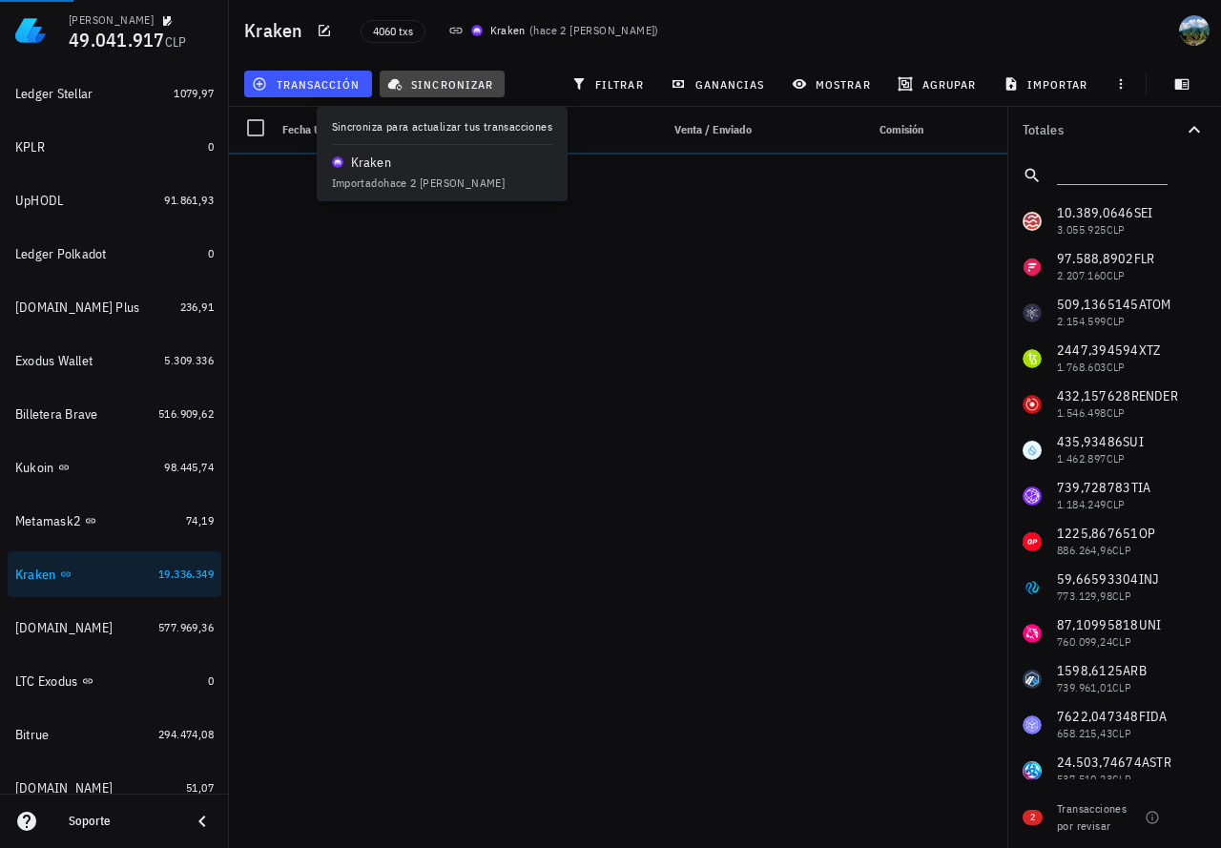
click at [465, 87] on span "sincronizar" at bounding box center [442, 83] width 102 height 15
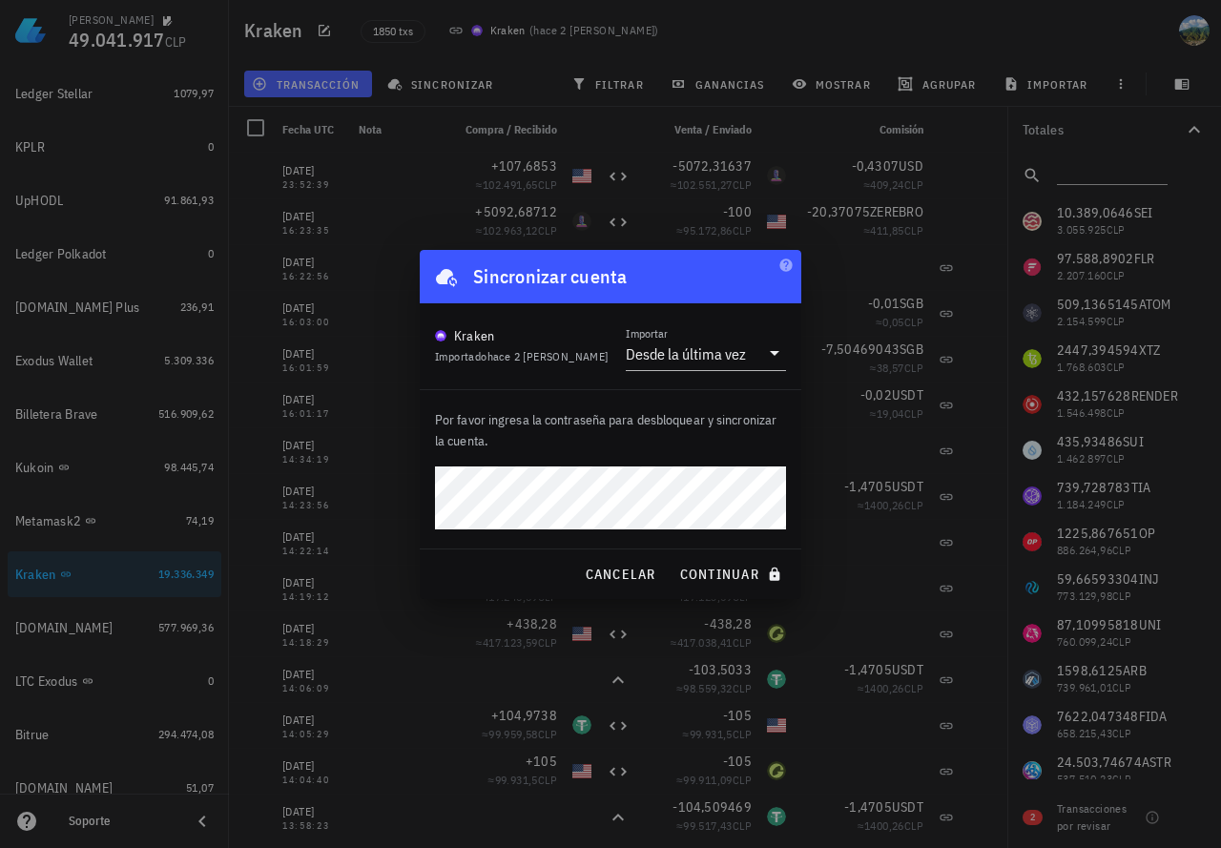
click at [671, 557] on button "continuar" at bounding box center [732, 574] width 122 height 34
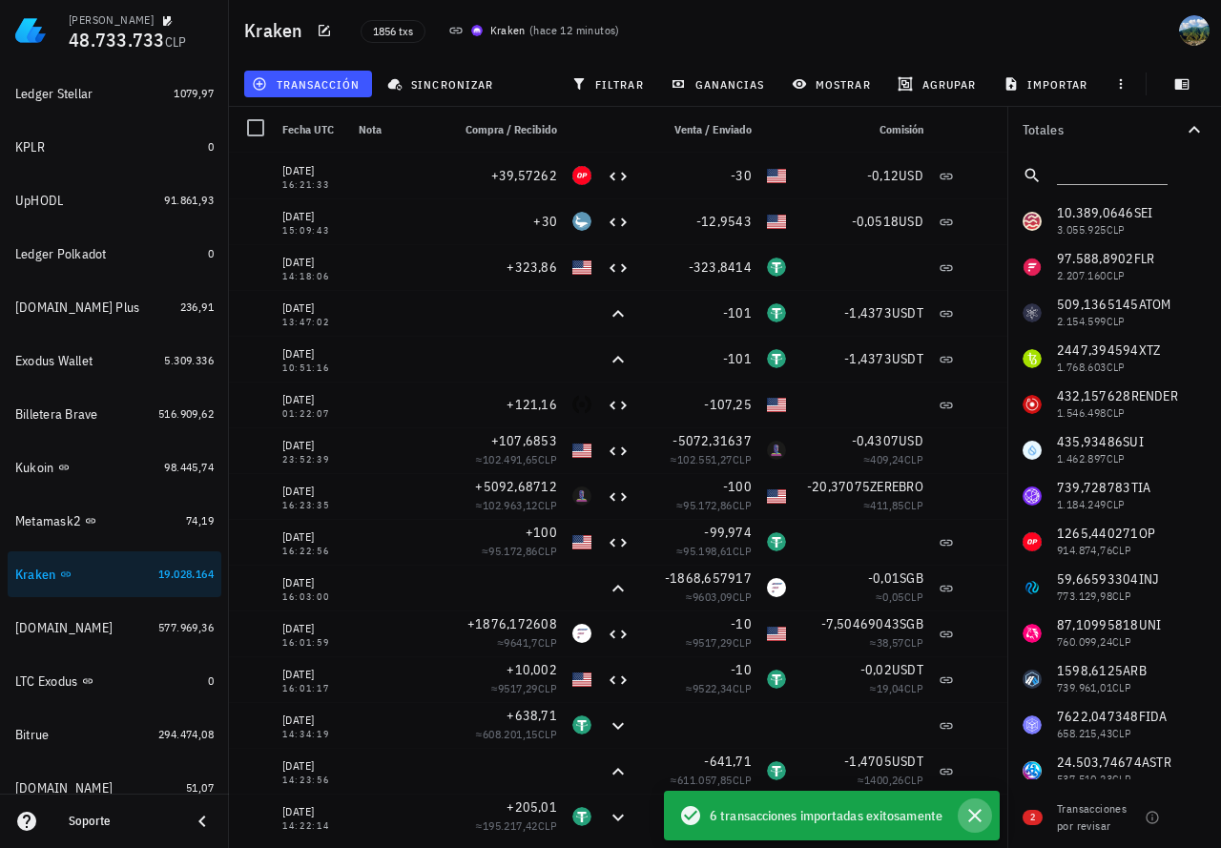
click at [970, 817] on icon "button" at bounding box center [974, 815] width 23 height 23
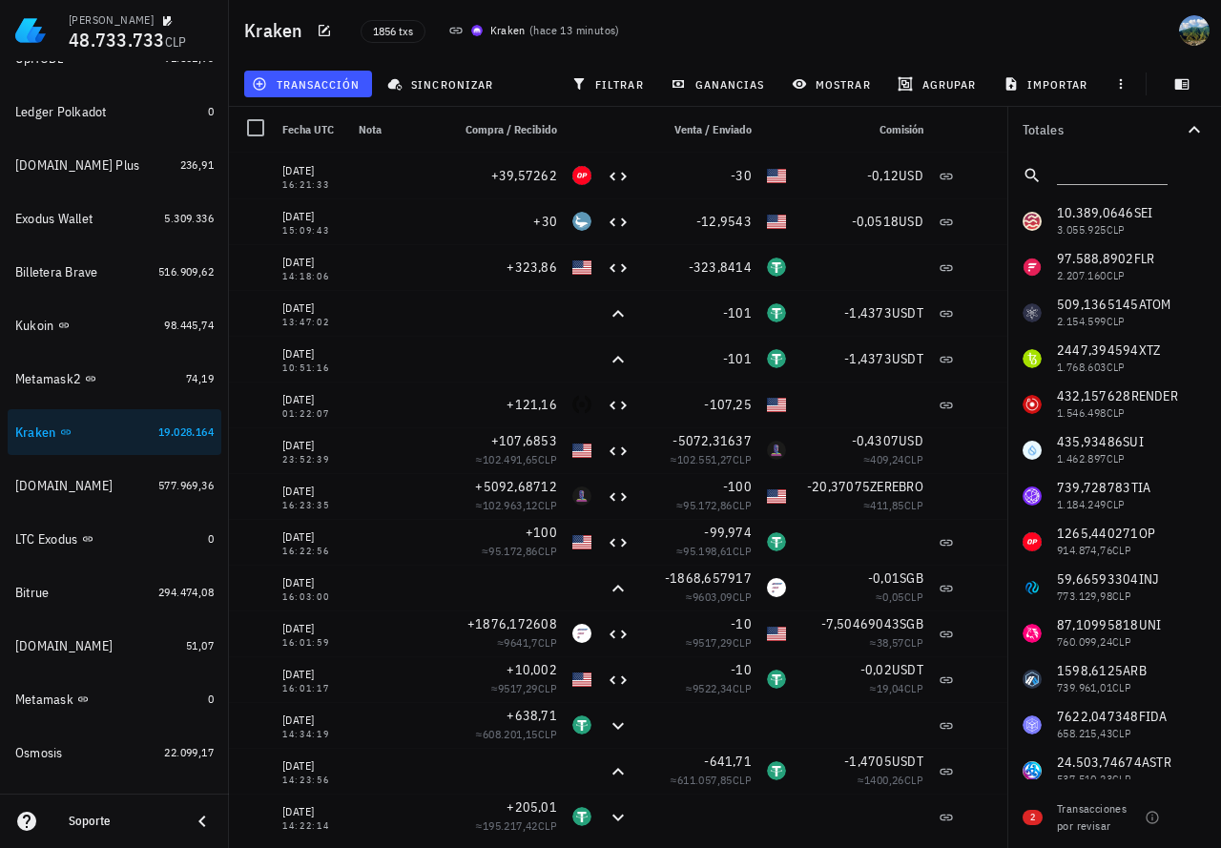
scroll to position [1003, 0]
